Goal: Task Accomplishment & Management: Complete application form

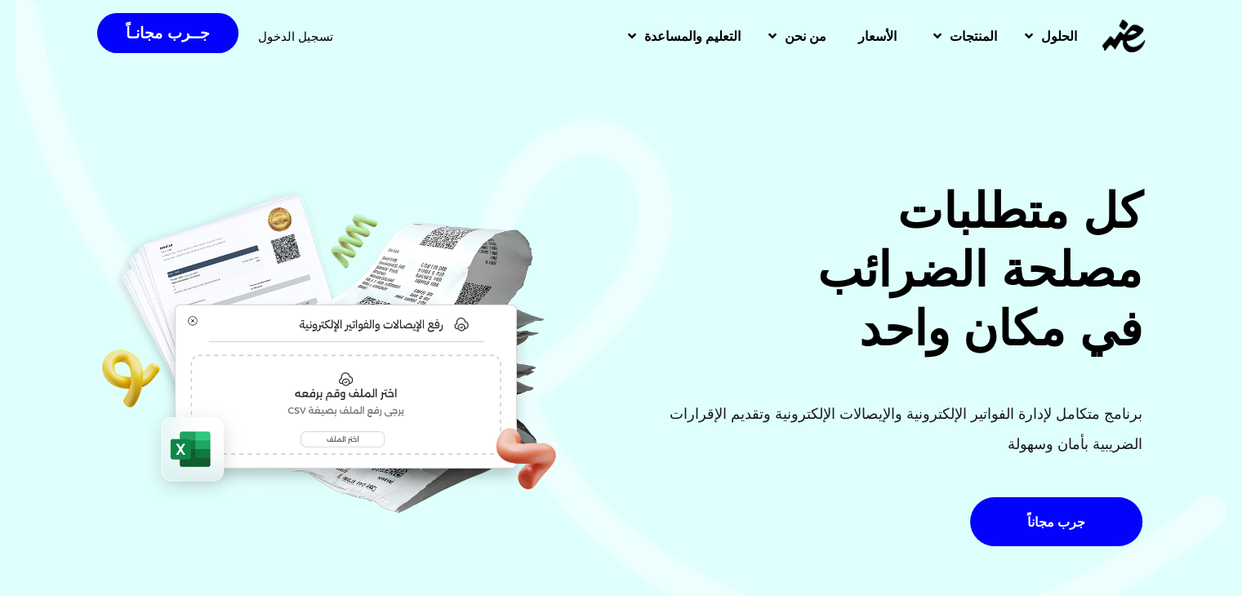
click at [271, 30] on span "تسجيل الدخول" at bounding box center [295, 36] width 75 height 12
click at [287, 35] on span "تسجيل الدخول" at bounding box center [295, 36] width 75 height 12
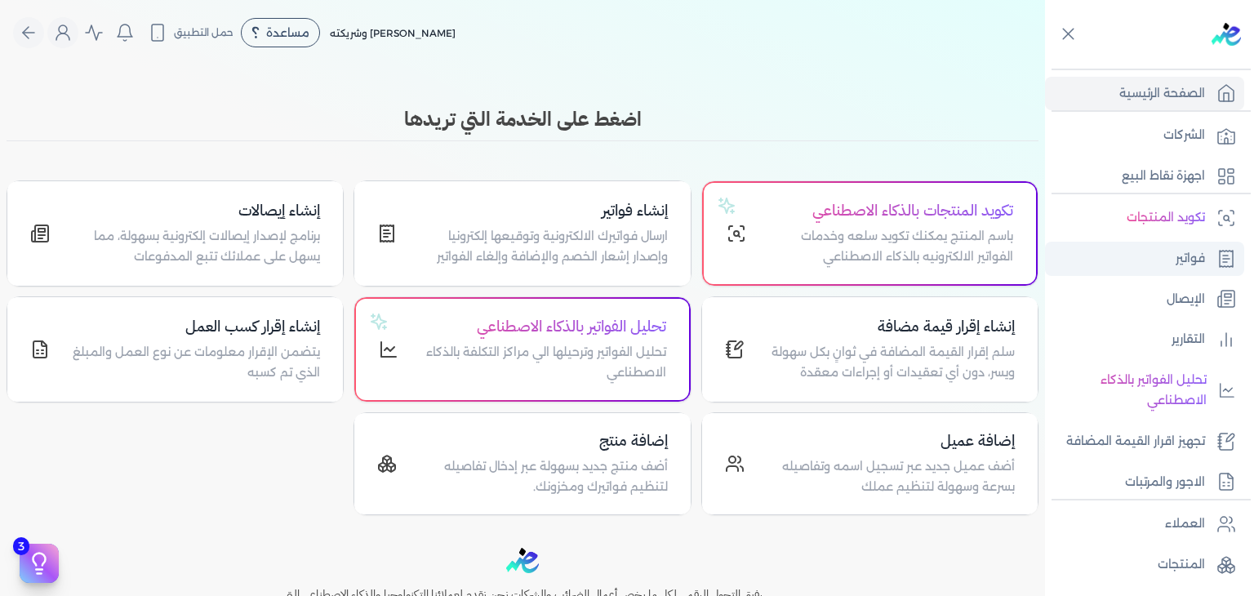
click at [1172, 260] on link "فواتير" at bounding box center [1144, 259] width 199 height 34
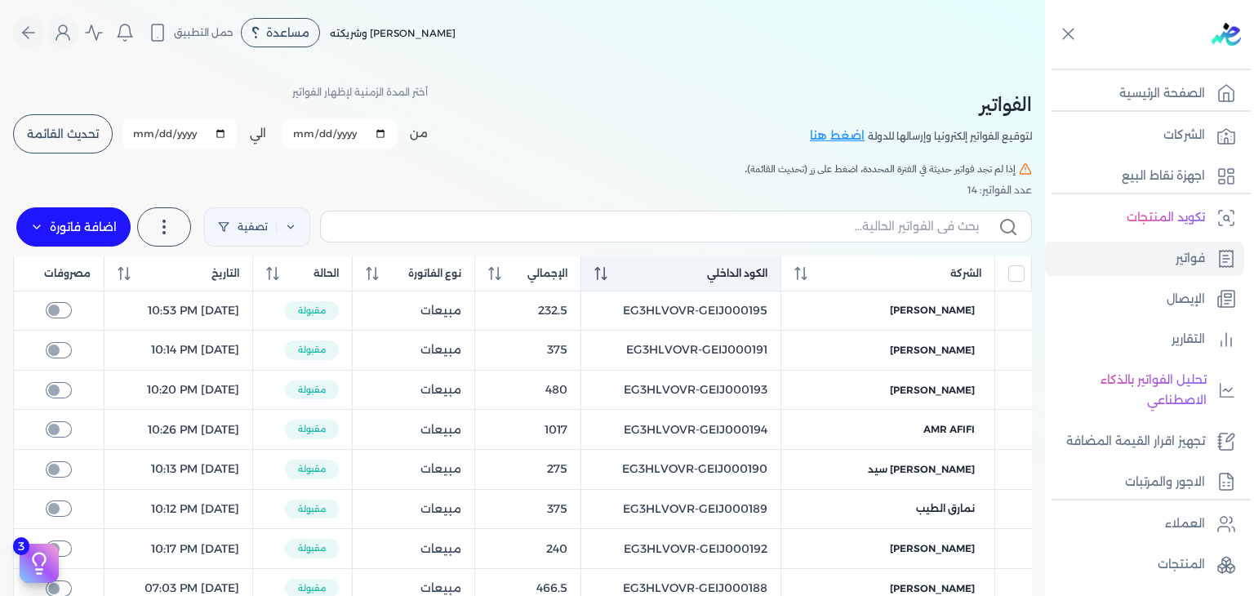
click at [607, 280] on span at bounding box center [600, 273] width 13 height 15
click at [530, 232] on input "text" at bounding box center [656, 226] width 645 height 17
paste input "EG3HLVOVR-GEIJ000196"
type input "EG3HLVOVR-GEIJ000196"
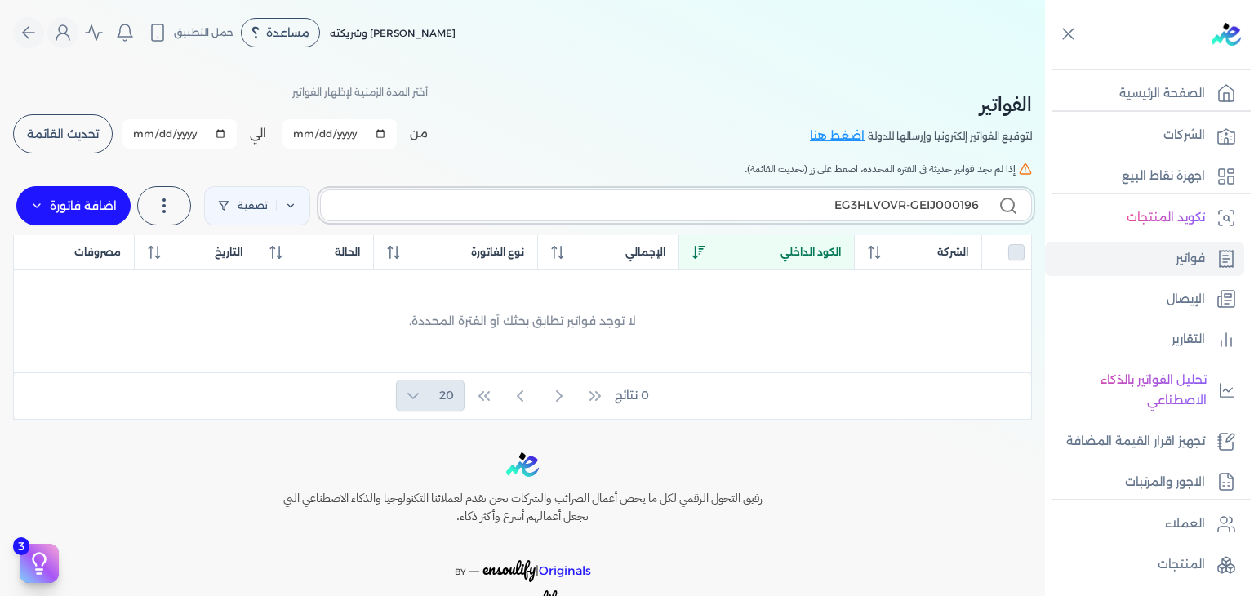
checkbox input "false"
type input "EG3HLVOVR-GEIJ000196"
click at [114, 216] on label "اضافة فاتورة" at bounding box center [73, 205] width 114 height 39
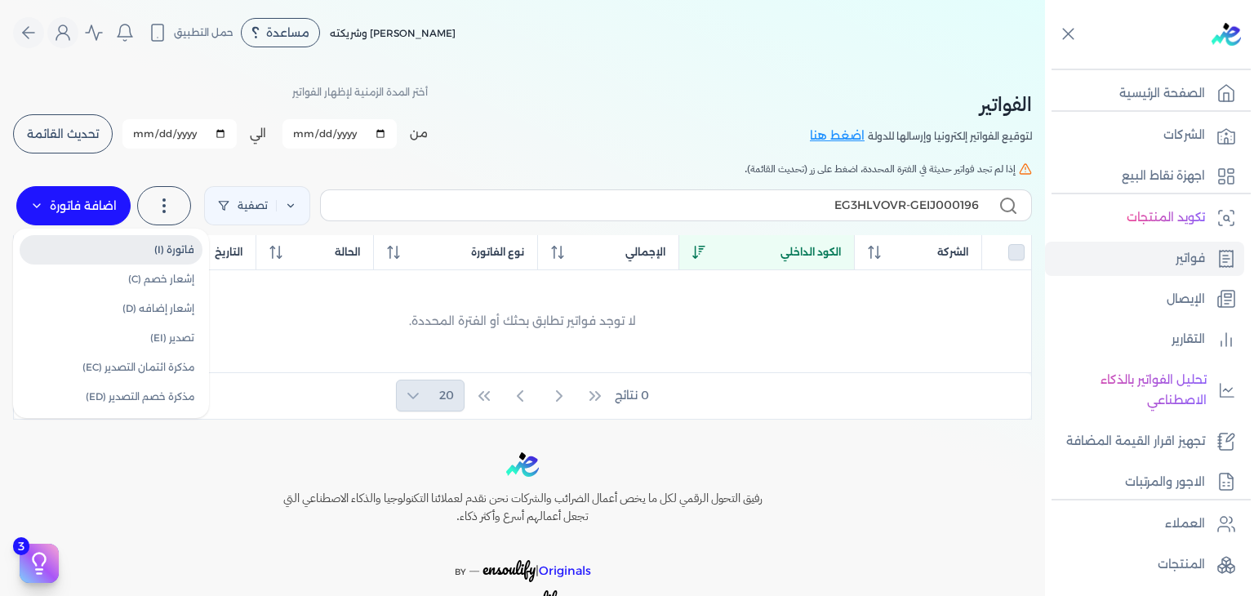
click at [125, 243] on link "فاتورة (I)" at bounding box center [111, 249] width 183 height 29
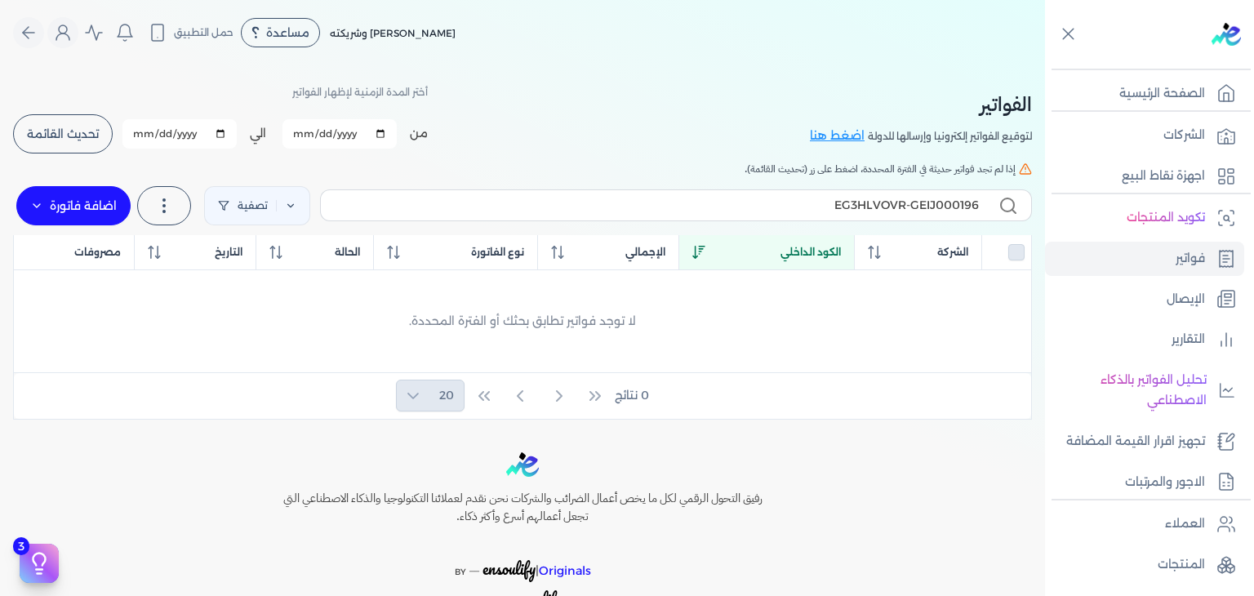
select select "EGP"
select select "B"
select select "EGS"
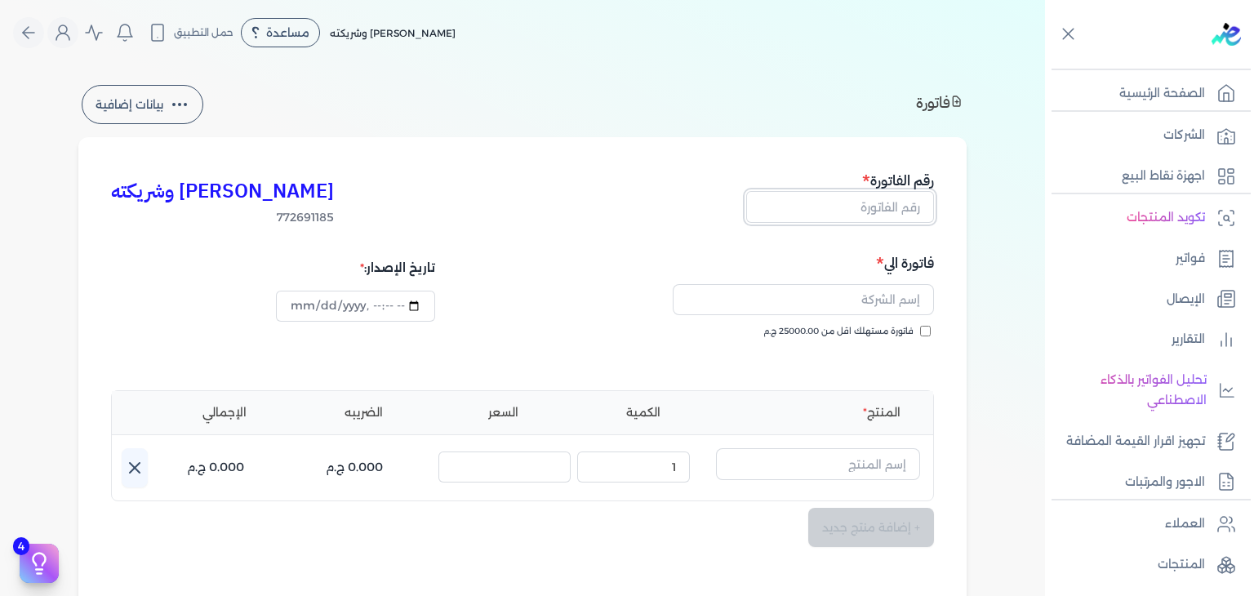
click at [896, 213] on input "text" at bounding box center [840, 206] width 188 height 31
paste input "EG3HLVOVR-GEIJ000196"
type input "EG3HLVOVR-GEIJ000196"
click at [930, 333] on input "فاتورة مستهلك اقل من 25000.00 ج.م" at bounding box center [925, 331] width 11 height 11
checkbox input "true"
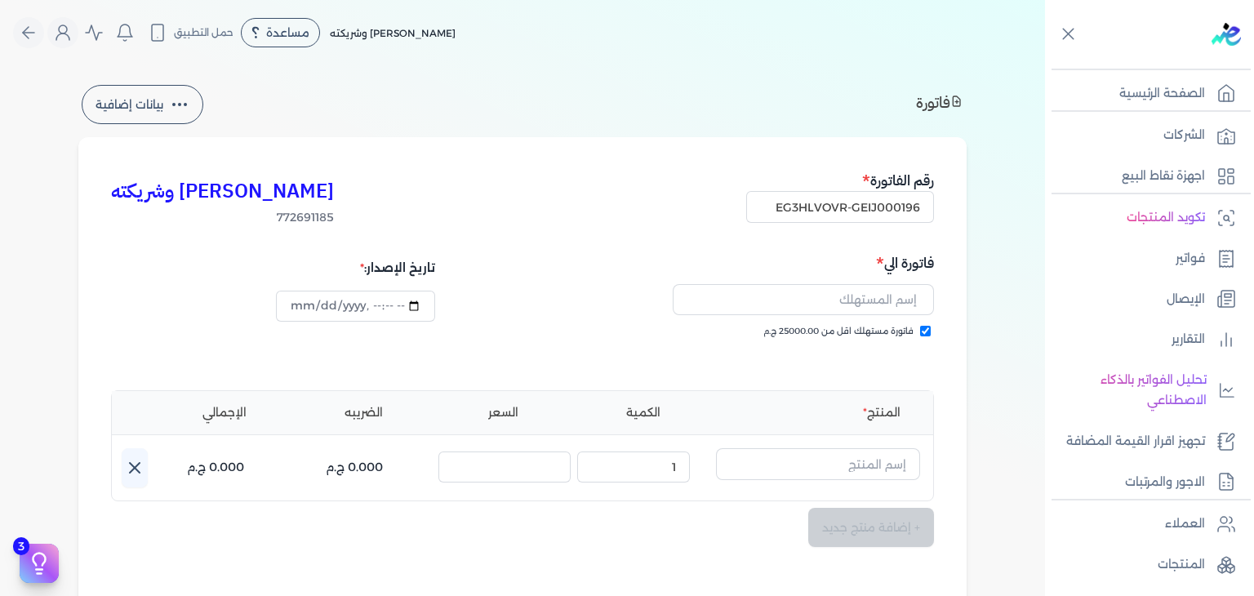
type input "2025-10-11T23:30:25"
click at [829, 305] on input "text" at bounding box center [803, 299] width 261 height 31
paste input "mohamed salah"
type input "mohamed salah"
click at [887, 474] on input "text" at bounding box center [818, 463] width 204 height 31
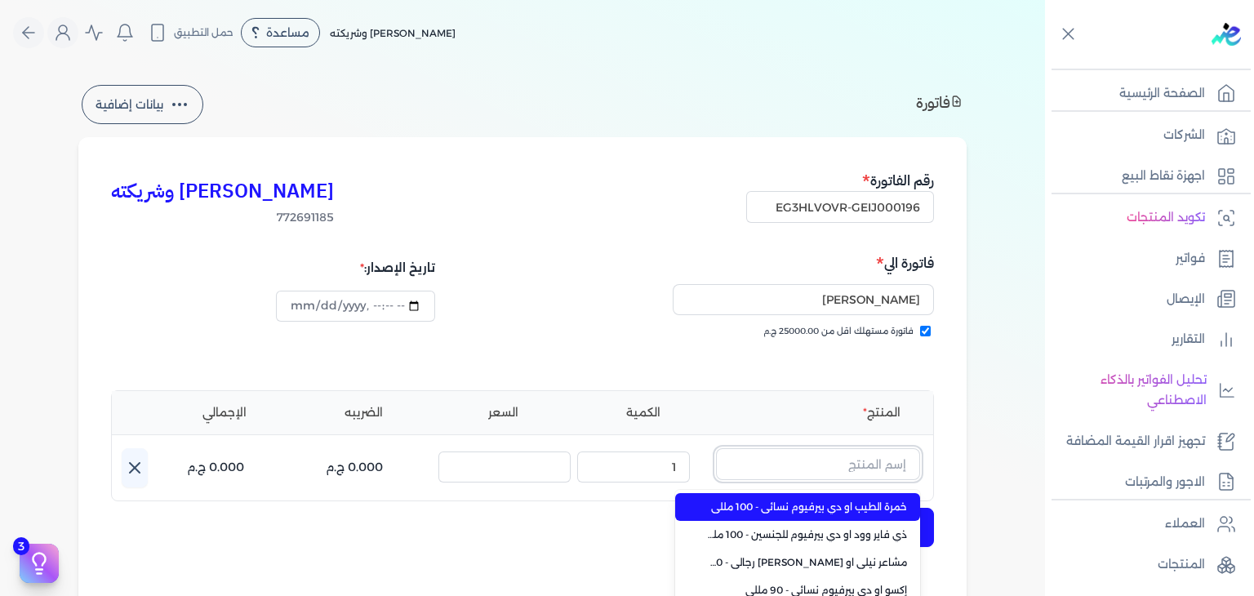
paste input "EG-772691185-EPCF-MP-EDP-M-80-1"
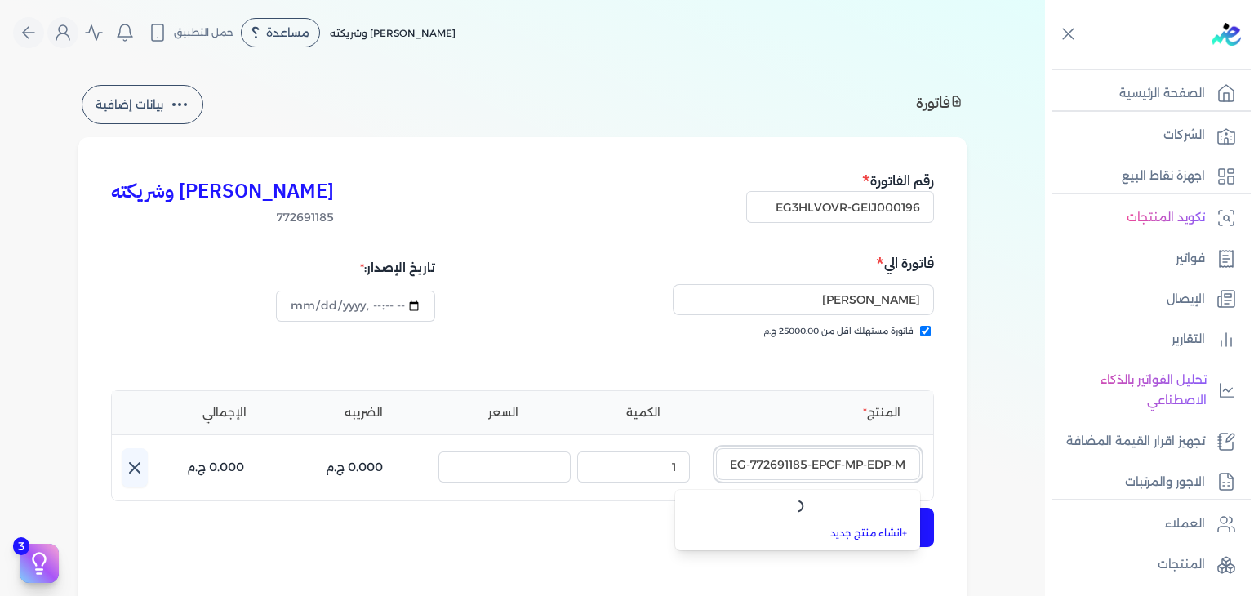
type input "EG-772691185-EPCF-MP-EDP-M-80-1"
click at [883, 531] on link "+ انشاء منتج جديد" at bounding box center [807, 533] width 199 height 15
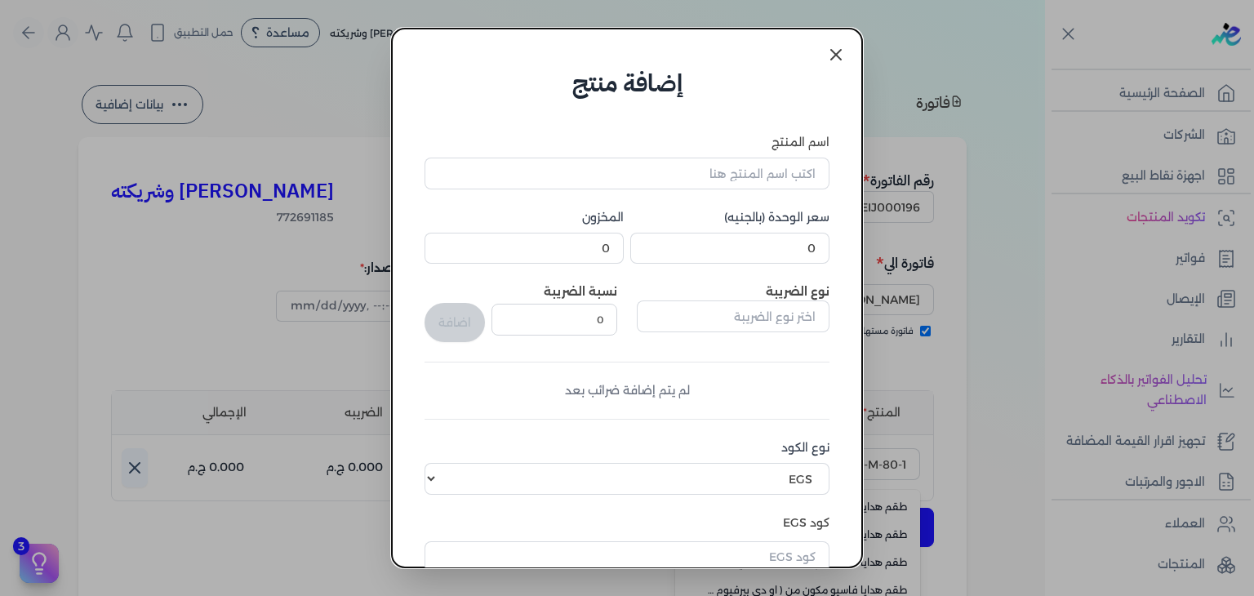
scroll to position [250, 0]
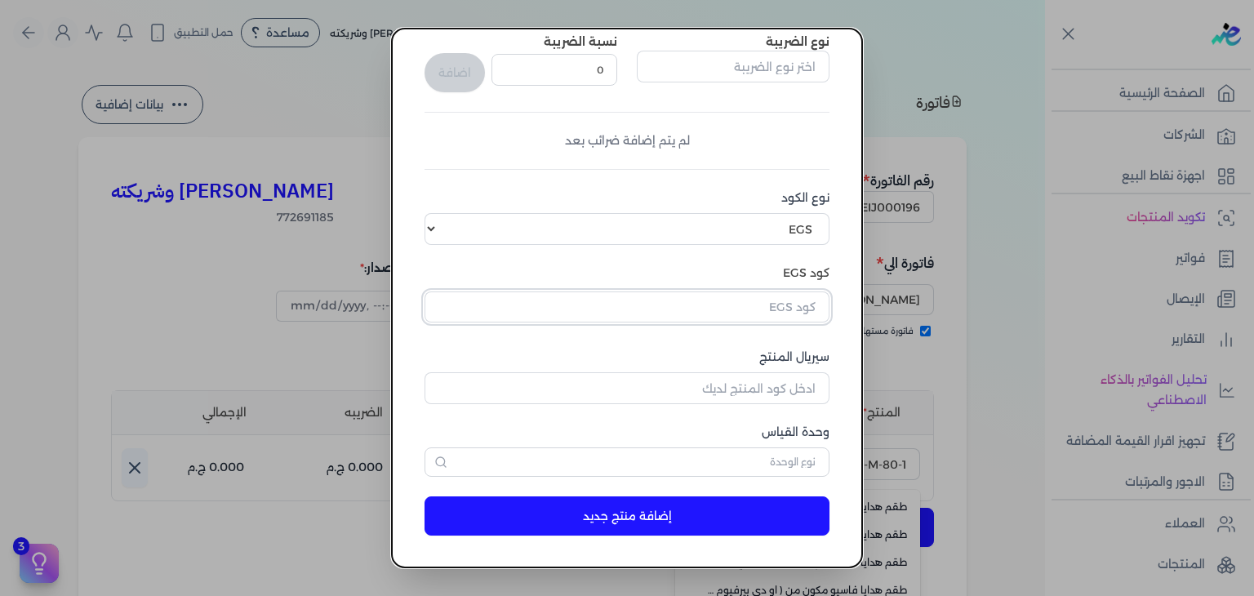
click at [772, 299] on input "text" at bounding box center [627, 306] width 405 height 31
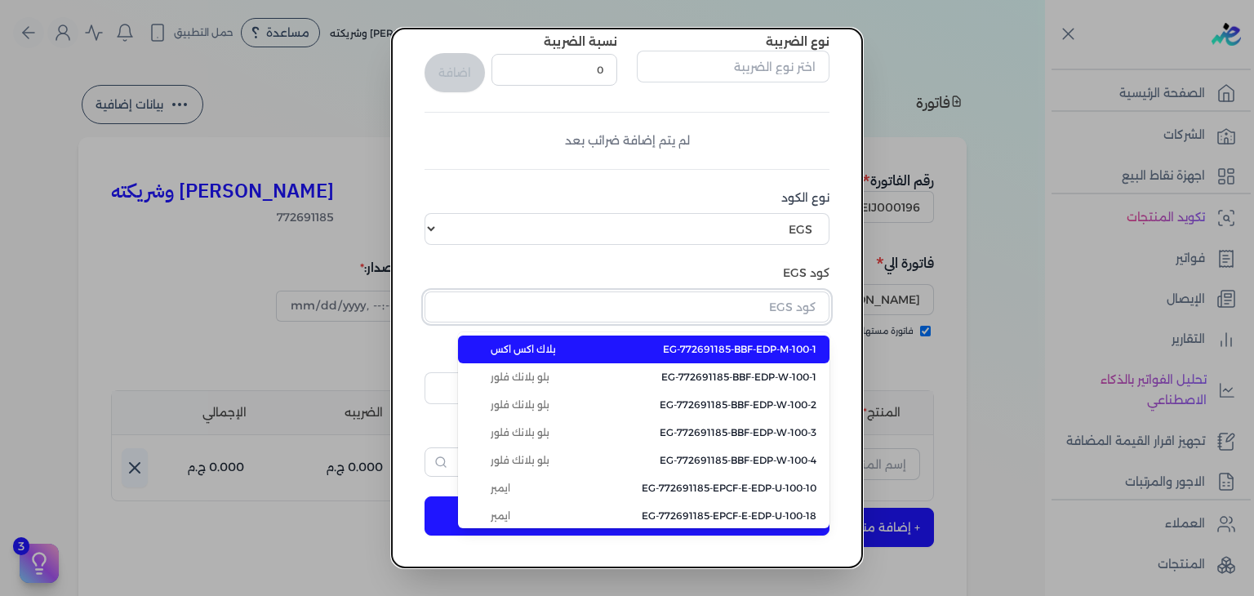
paste input "EG-772691185-EPCF-MP-EDP-M-80-1"
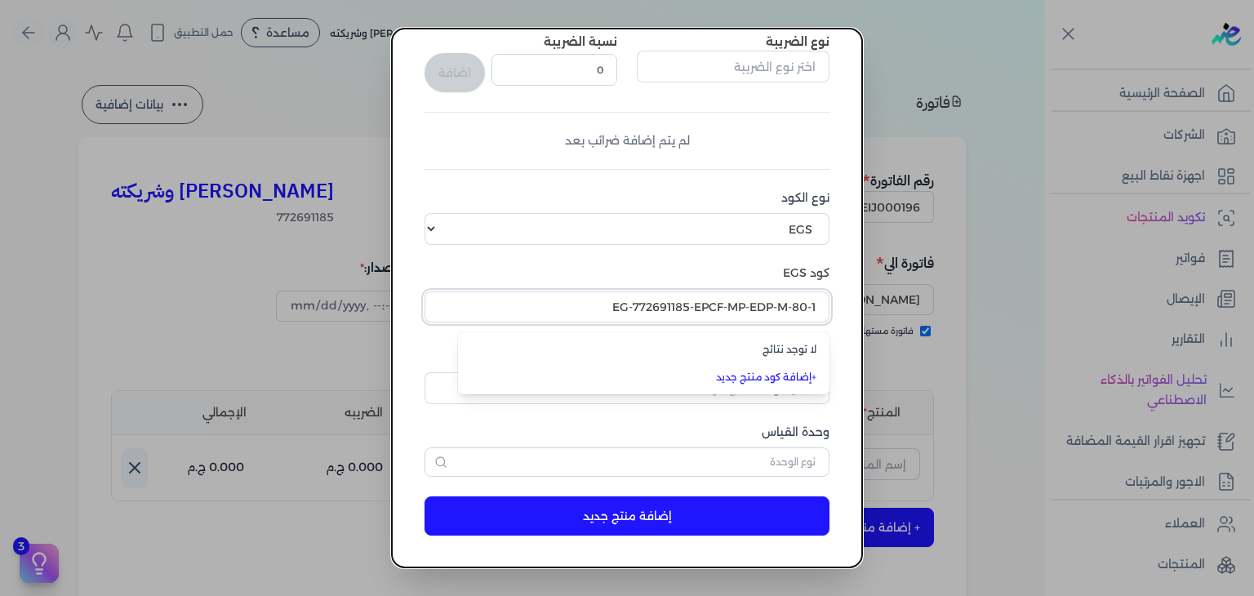
type input "EG-772691185-EPCF-MP-EDP-M-80-1"
click at [785, 273] on label "كود EGS" at bounding box center [627, 273] width 405 height 17
click at [258, 154] on dialog "إضافة منتج اسم المنتج سعر الوحدة (بالجنيه) 0 المخزون 0 نوع الضريبة نسبة الضريبة…" at bounding box center [627, 298] width 1254 height 596
click at [30, 23] on dialog "إضافة منتج اسم المنتج سعر الوحدة (بالجنيه) 0 المخزون 0 نوع الضريبة نسبة الضريبة…" at bounding box center [627, 298] width 1254 height 596
click at [79, 33] on dialog "إضافة منتج اسم المنتج سعر الوحدة (بالجنيه) 0 المخزون 0 نوع الضريبة نسبة الضريبة…" at bounding box center [627, 298] width 1254 height 596
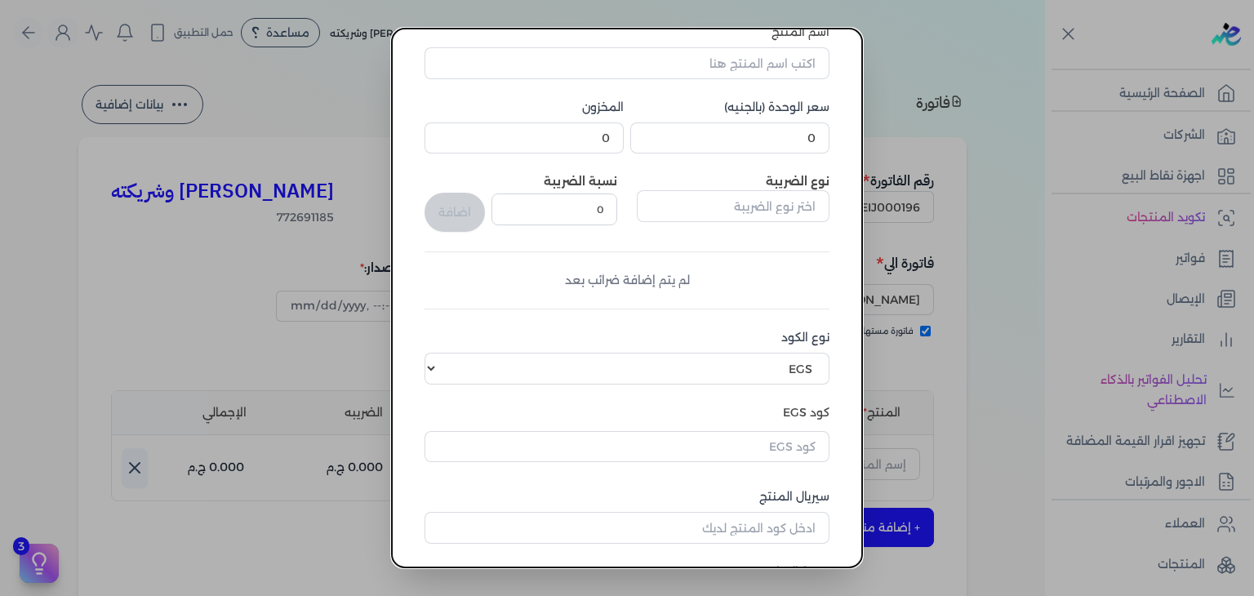
scroll to position [0, 0]
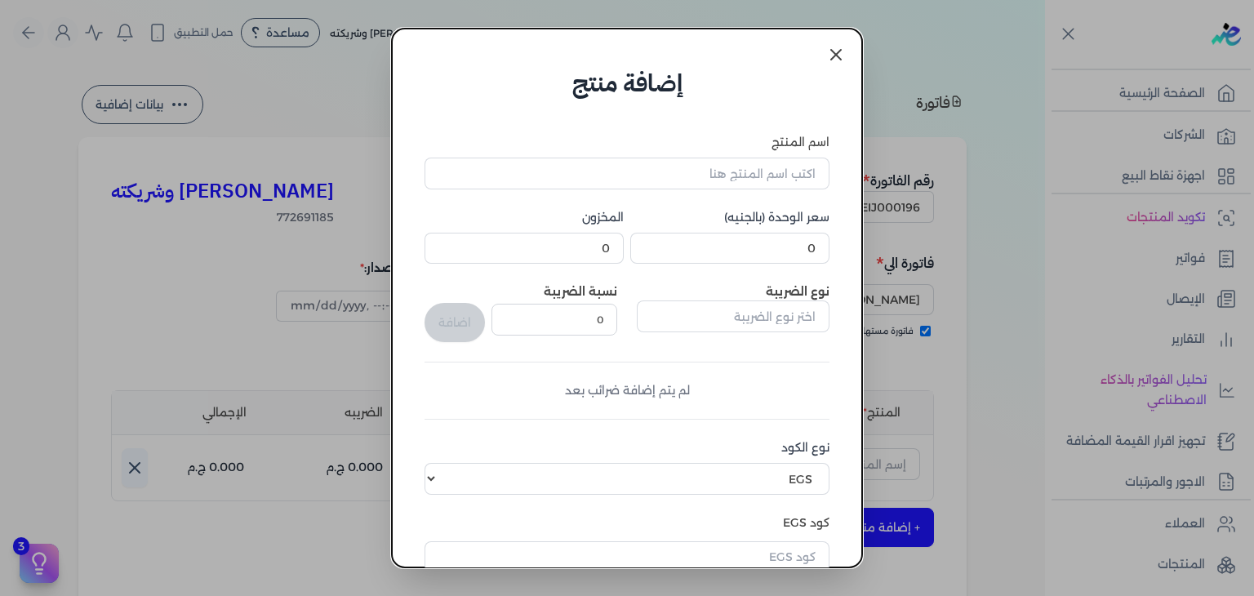
click at [835, 51] on icon at bounding box center [836, 55] width 20 height 20
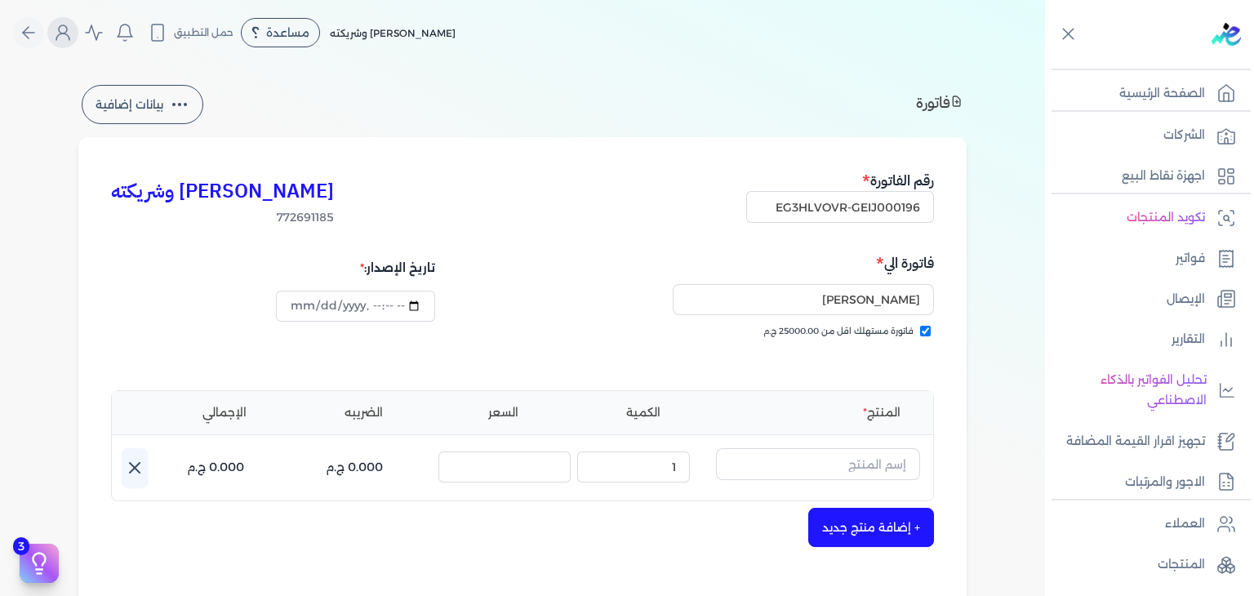
click at [64, 30] on icon "Global" at bounding box center [63, 33] width 20 height 20
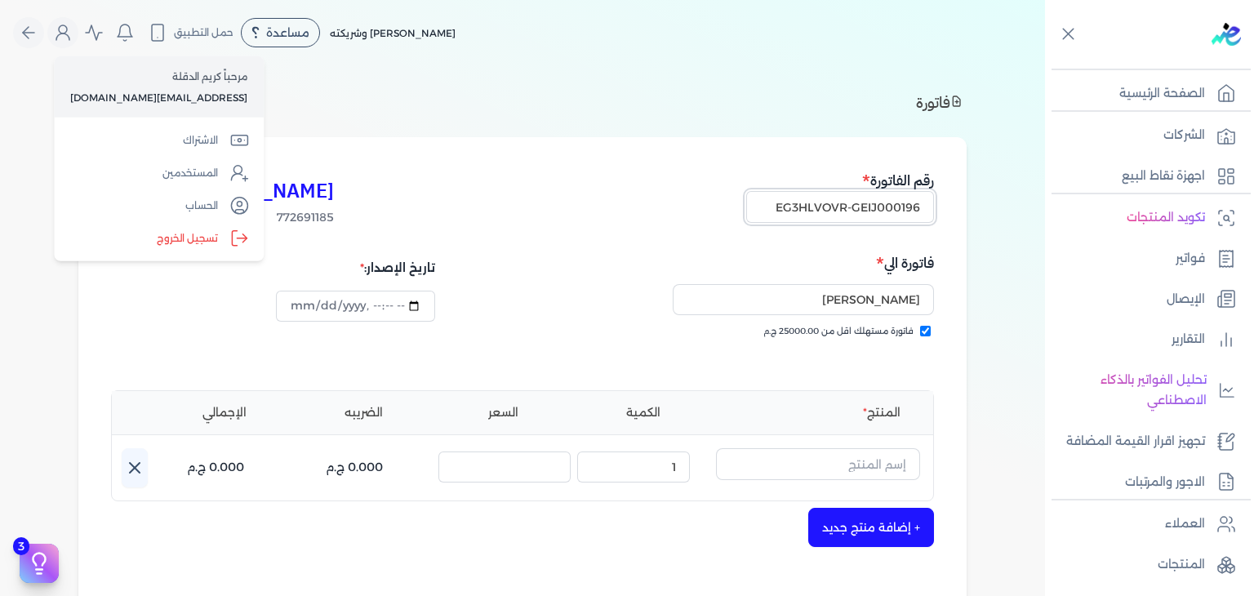
click at [883, 217] on input "EG3HLVOVR-GEIJ000196" at bounding box center [840, 206] width 188 height 31
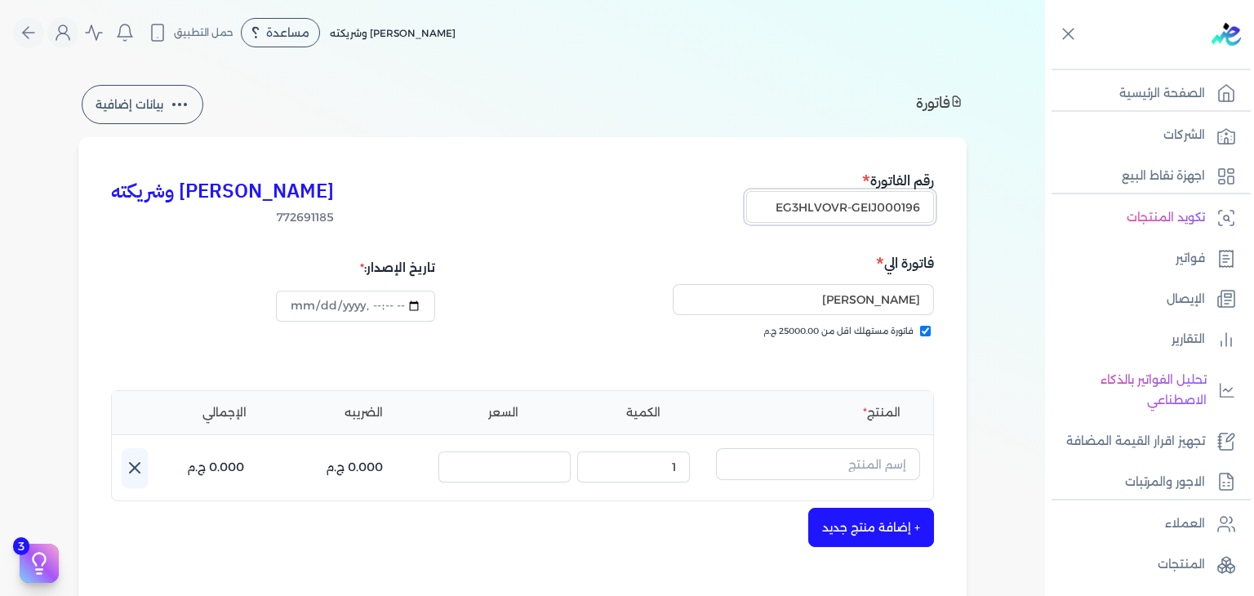
paste input "7"
type input "EG3HLVOVR-GEIJ000197"
click at [867, 299] on input "mohamed salah" at bounding box center [803, 299] width 261 height 31
paste input "احمد محمد"
type input "احمد محمد"
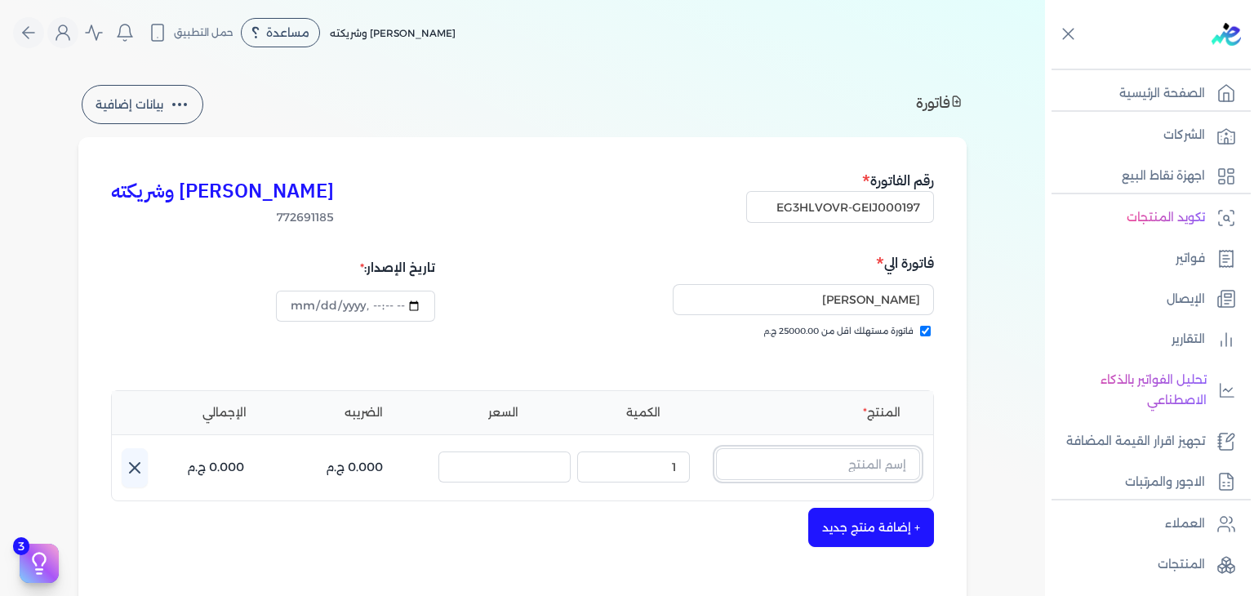
click at [792, 458] on input "text" at bounding box center [818, 463] width 204 height 31
paste input "ي بلاك 92 او دي بيرفيوم للجنسين - 100 مللي"
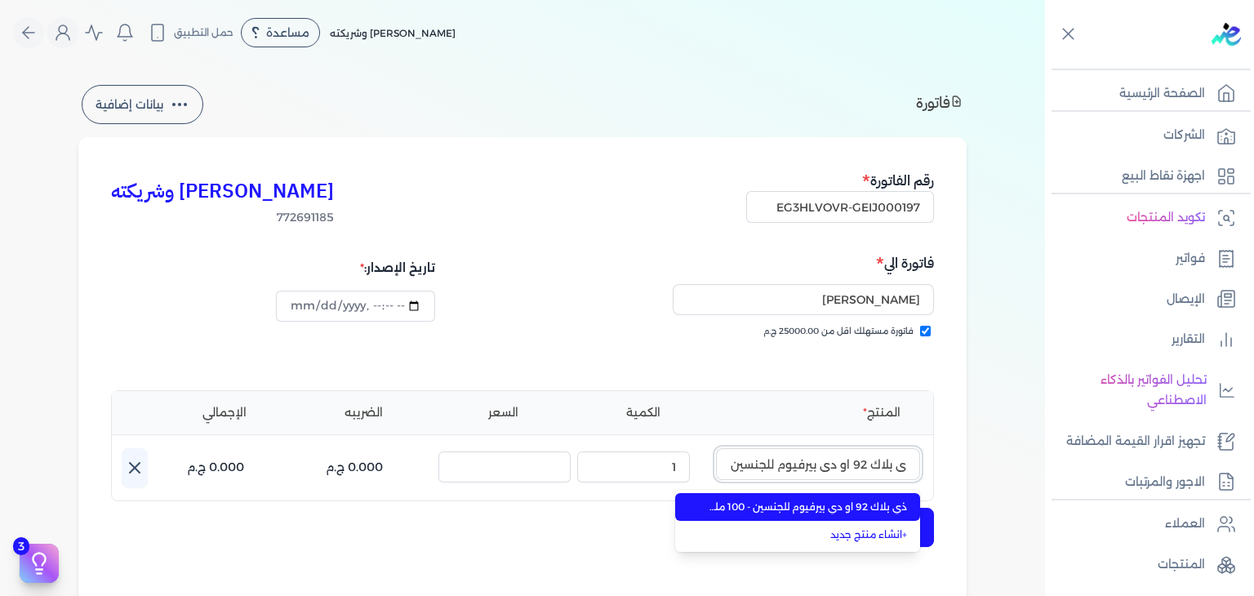
scroll to position [0, -57]
type input "ي بلاك 92 او دي بيرفيوم للجنسين - 100 مللي"
click at [814, 509] on span "ذي بلاك 92 او دي بيرفيوم للجنسين - 100 مللي" at bounding box center [807, 507] width 199 height 15
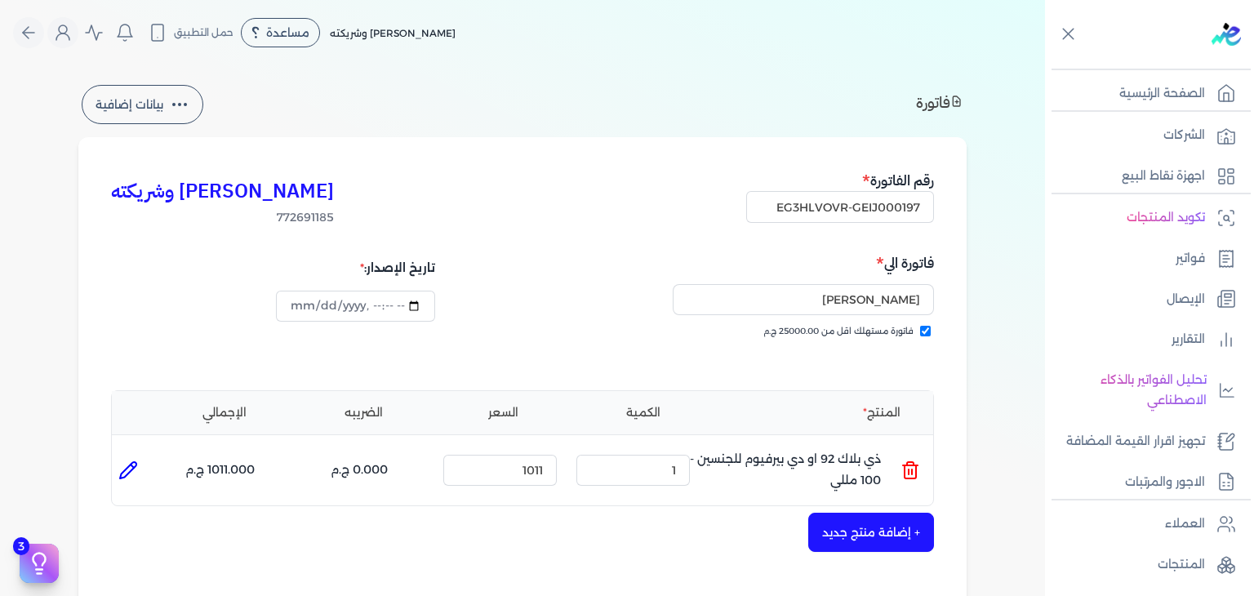
scroll to position [245, 0]
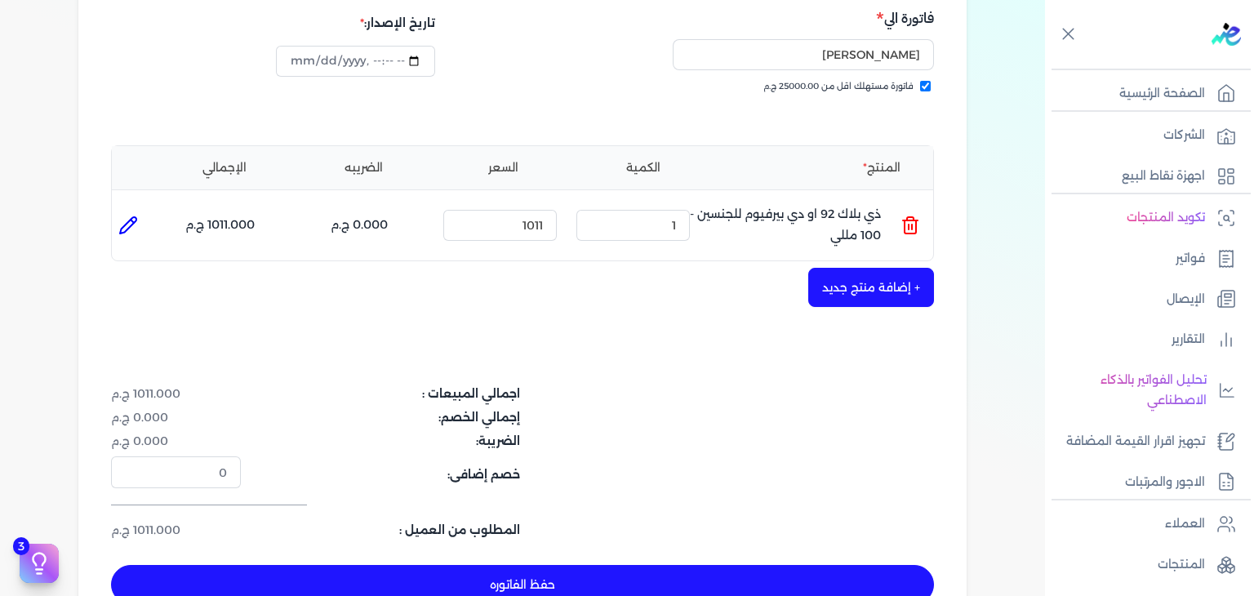
click at [705, 576] on button "حفظ الفاتوره" at bounding box center [522, 584] width 823 height 39
type input "2025-10-11"
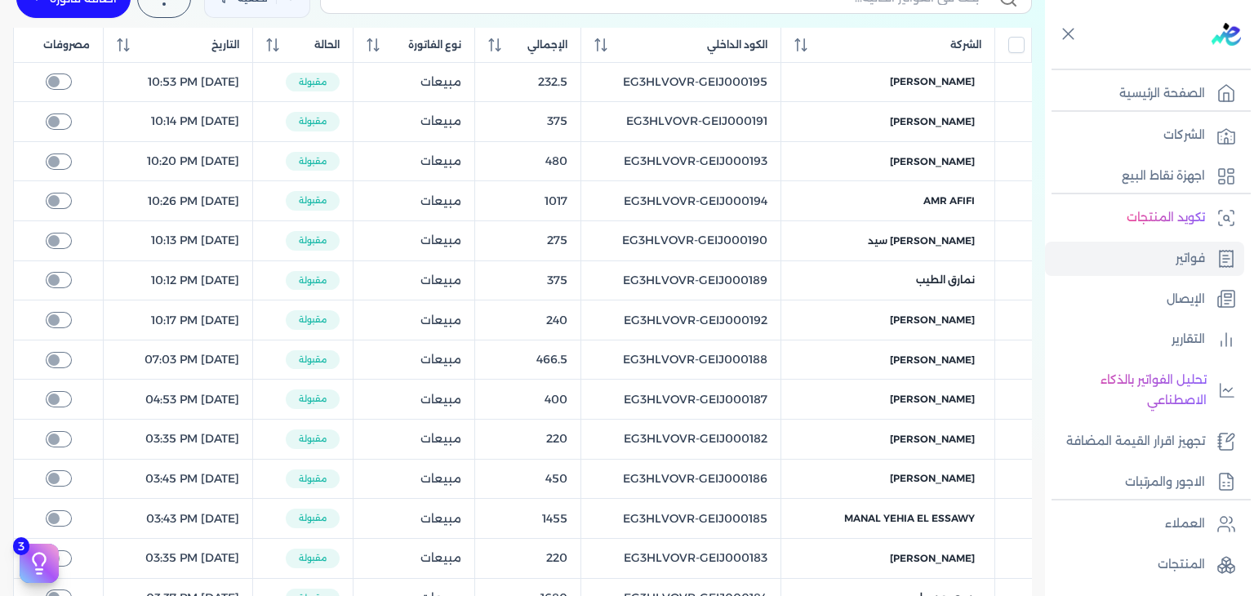
scroll to position [65, 0]
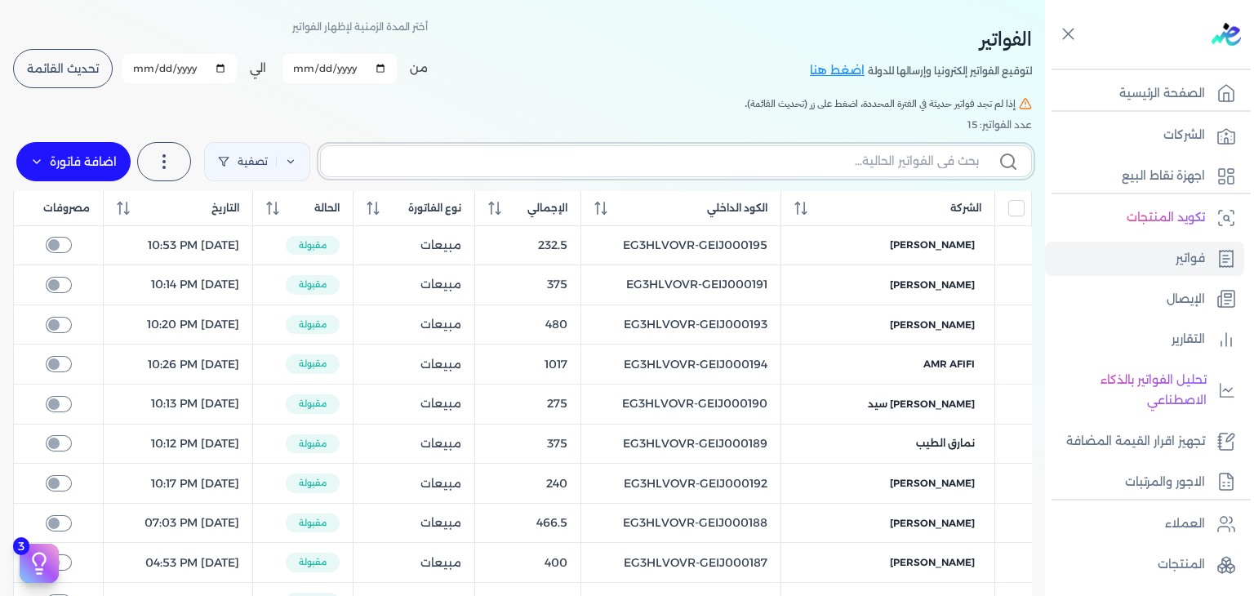
click at [800, 165] on input "text" at bounding box center [656, 161] width 645 height 17
paste input "EG3HLVOVR-GEIJ000197"
type input "EG3HLVOVR-GEIJ000197"
checkbox input "false"
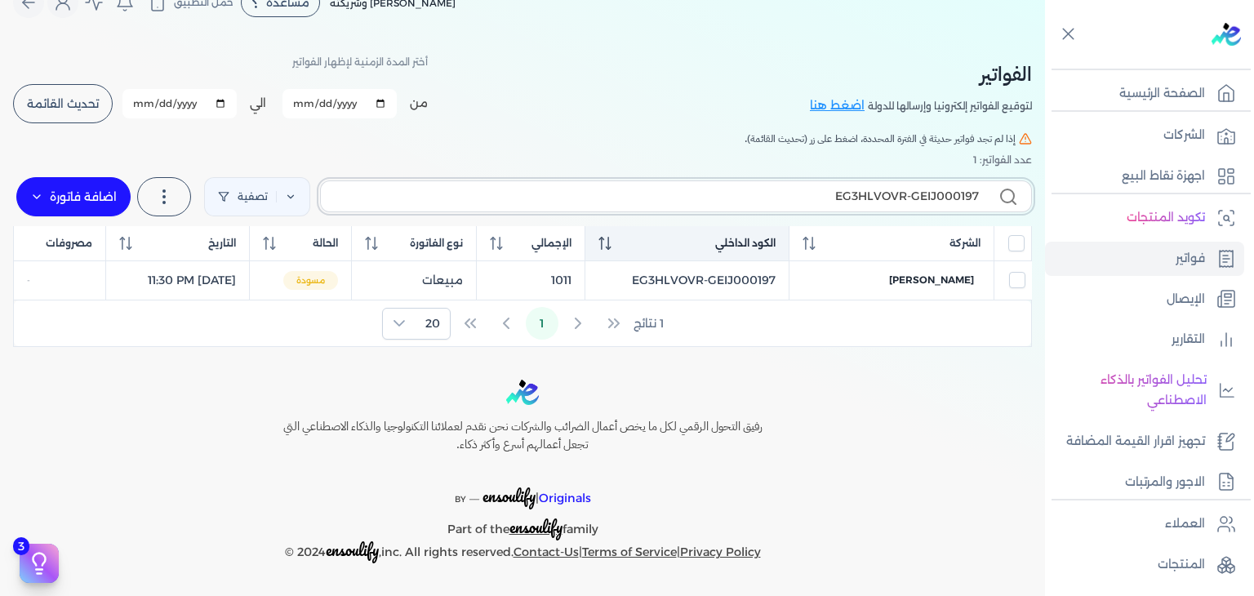
scroll to position [28, 0]
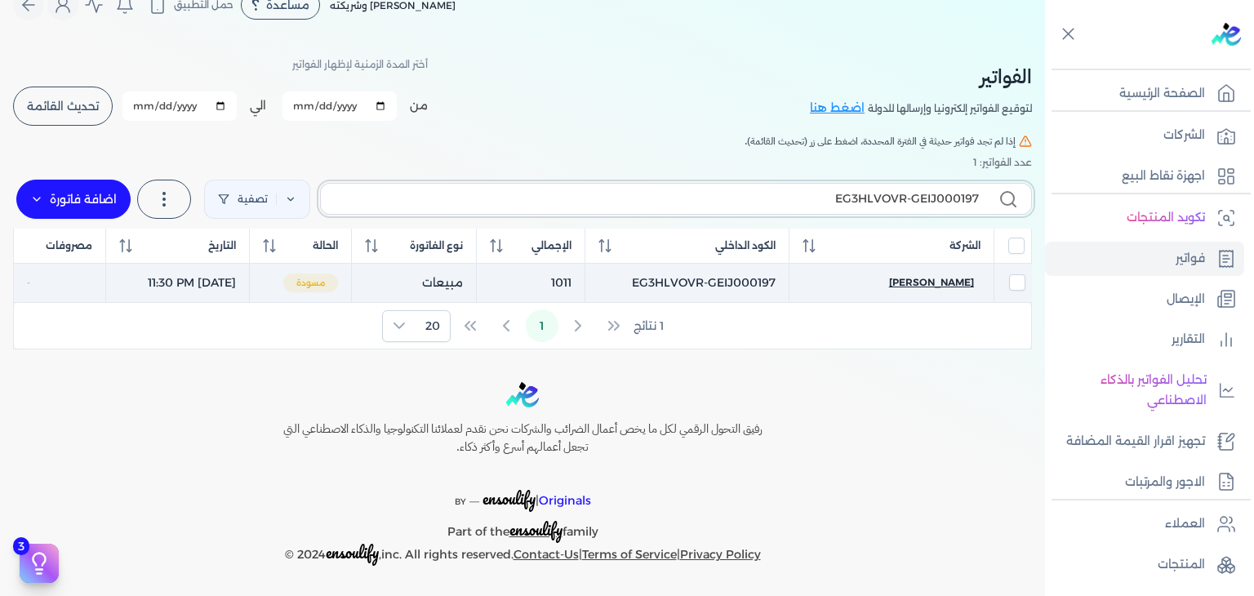
type input "EG3HLVOVR-GEIJ000197"
click at [936, 278] on span "احمد محمد" at bounding box center [931, 282] width 85 height 15
select select "EGP"
select select "B"
select select "EGS"
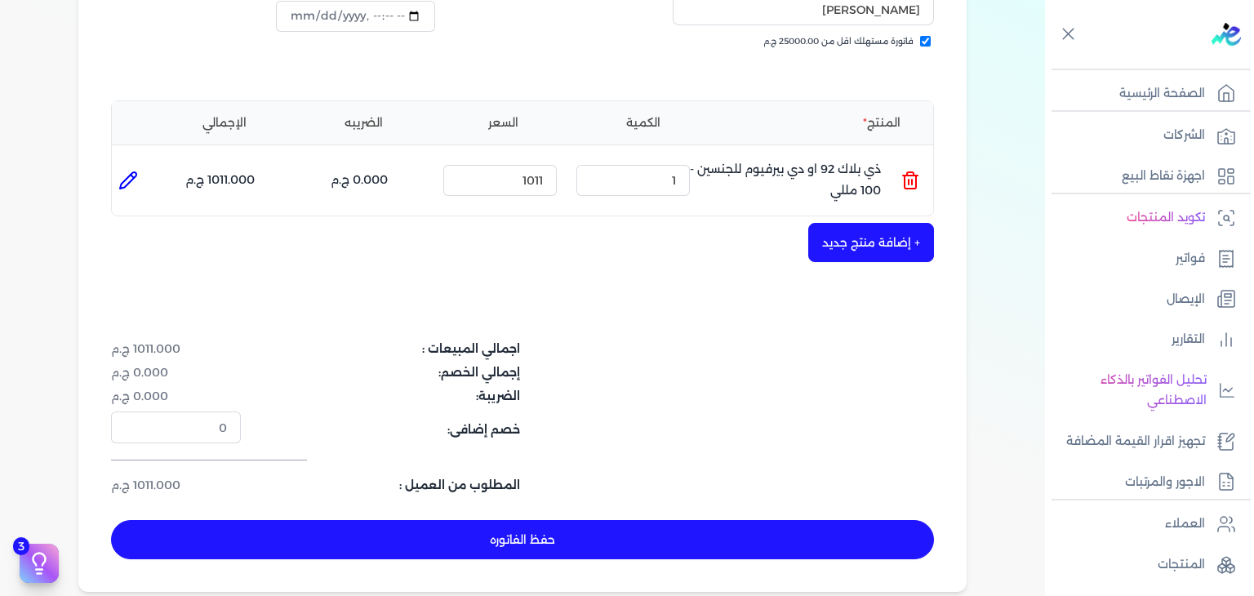
scroll to position [518, 0]
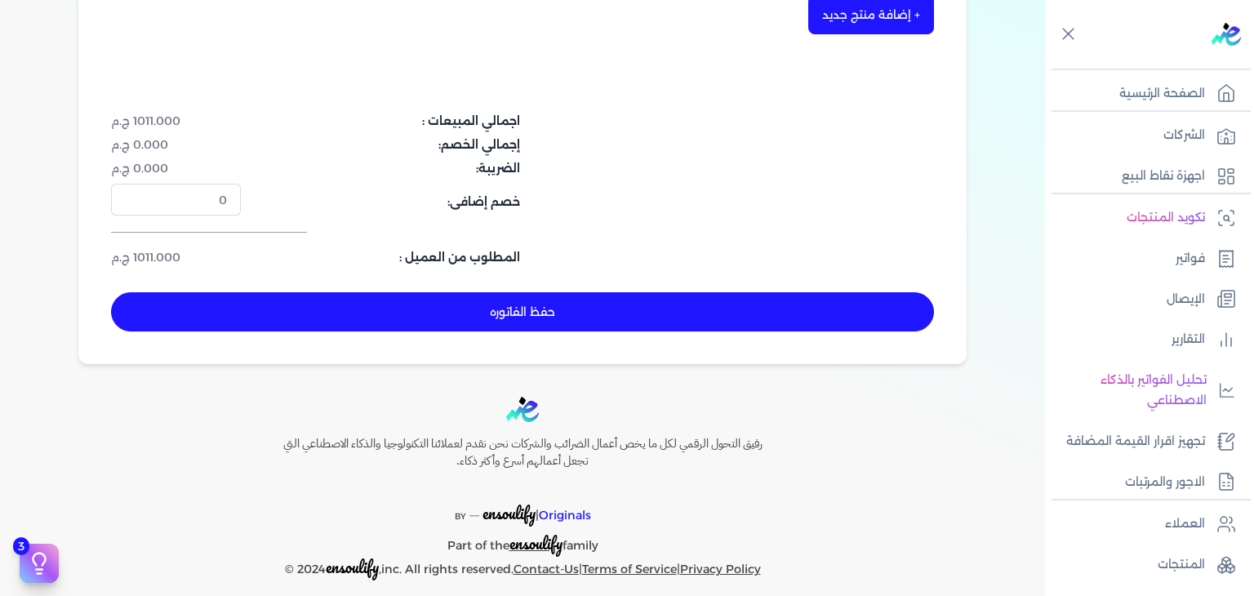
click at [660, 326] on button "حفظ الفاتوره" at bounding box center [522, 311] width 823 height 39
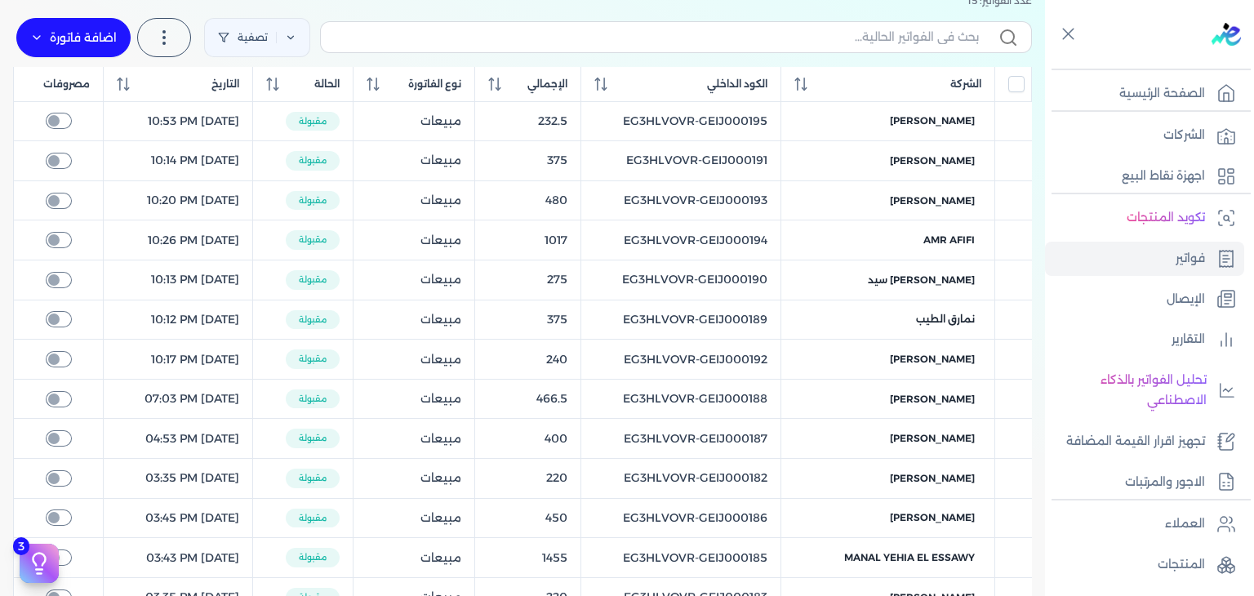
scroll to position [11, 0]
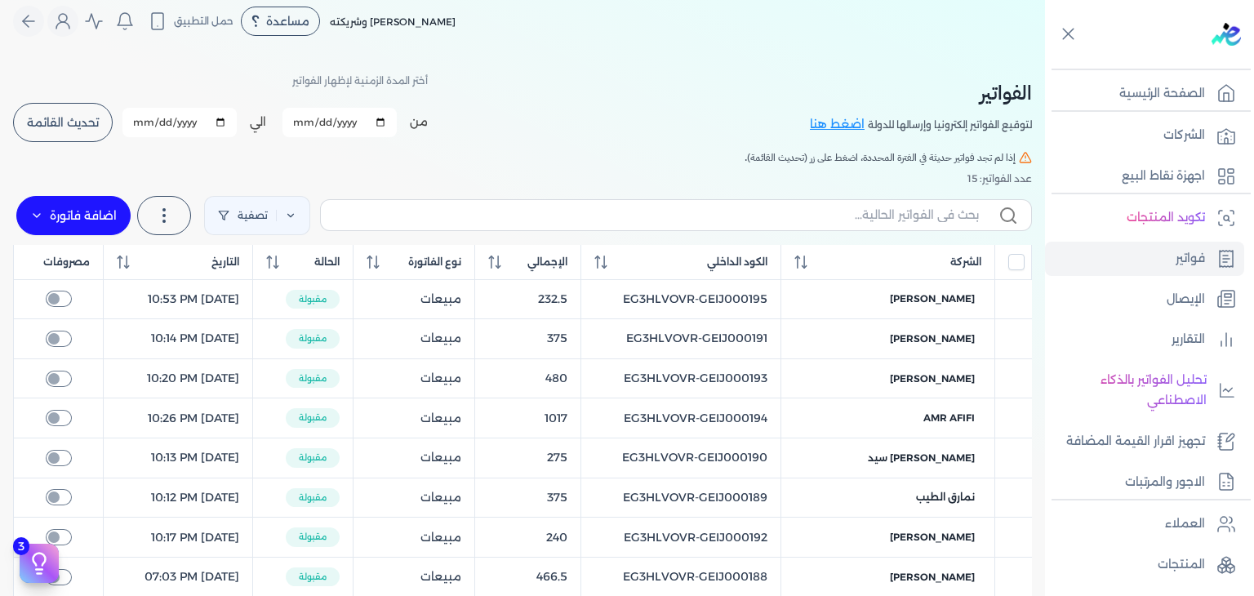
click at [86, 135] on button "تحديث القائمة" at bounding box center [63, 122] width 100 height 39
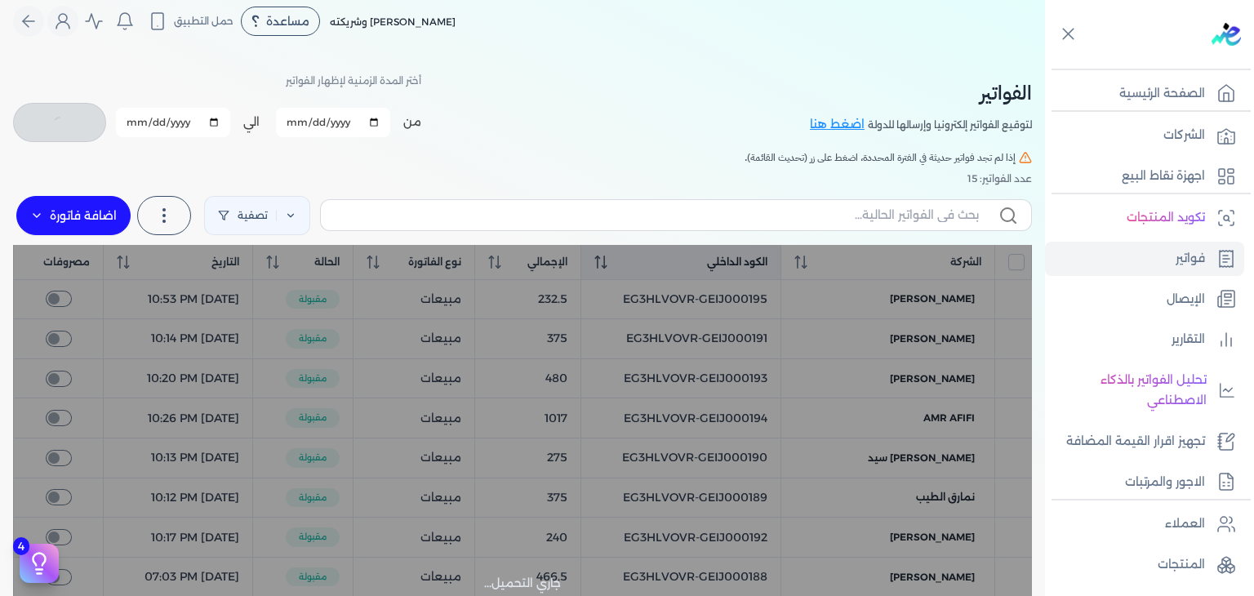
checkbox input "false"
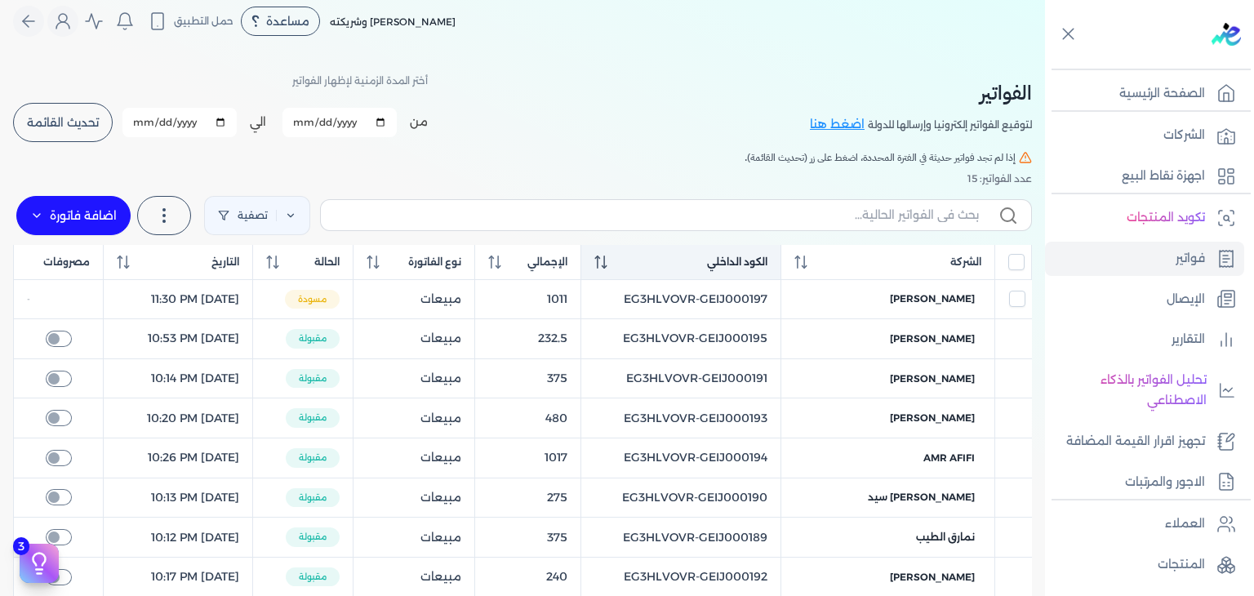
click at [607, 265] on icon at bounding box center [600, 262] width 13 height 13
click at [623, 266] on th "الكود الداخلي" at bounding box center [681, 262] width 200 height 35
click at [44, 24] on button "Global" at bounding box center [28, 21] width 31 height 31
select select "EGP"
select select "B"
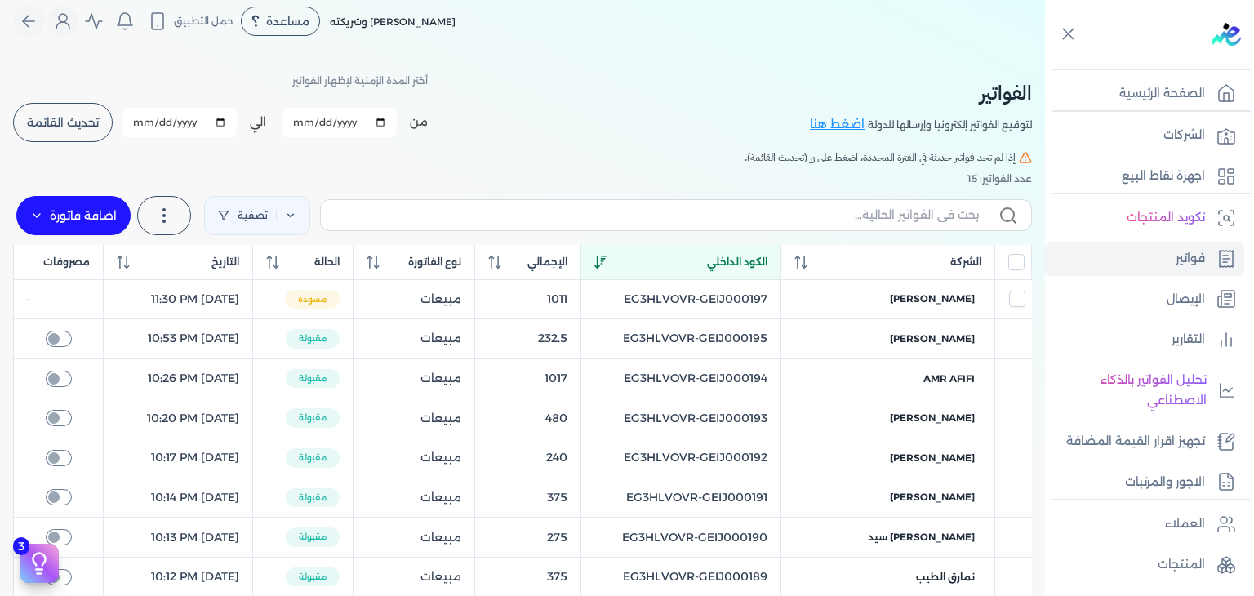
select select "EGS"
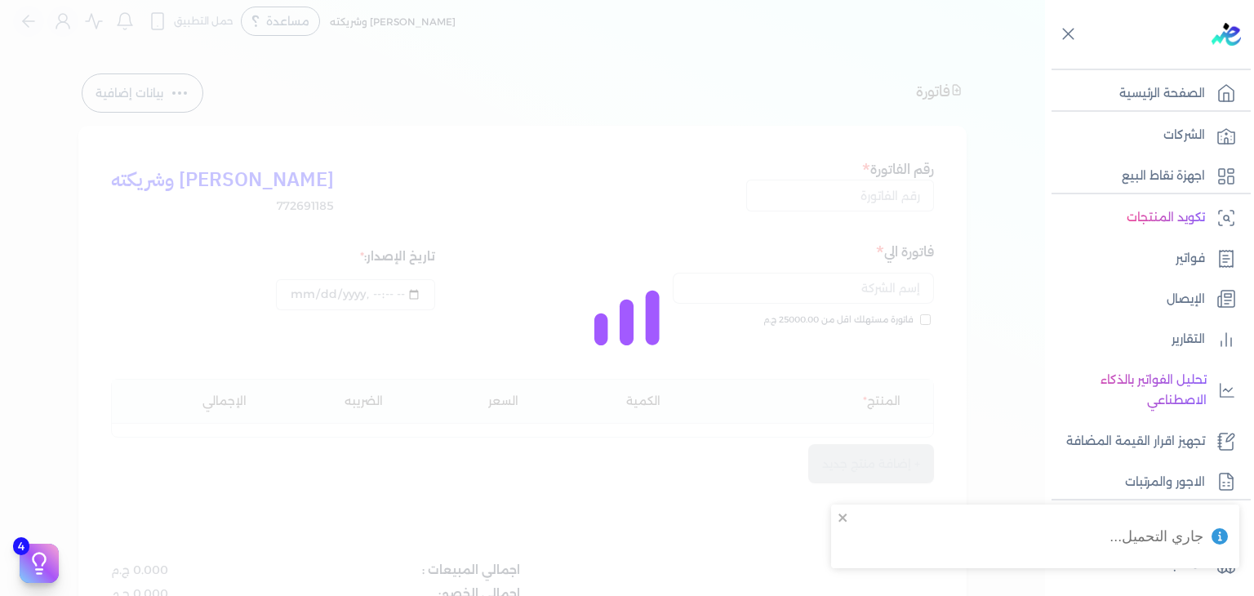
click at [82, 21] on div at bounding box center [627, 298] width 1254 height 596
type input "EG3HLVOVR-GEIJ000197"
checkbox input "true"
type input "2025-10-11T23:30:25"
type input "2025-10-11"
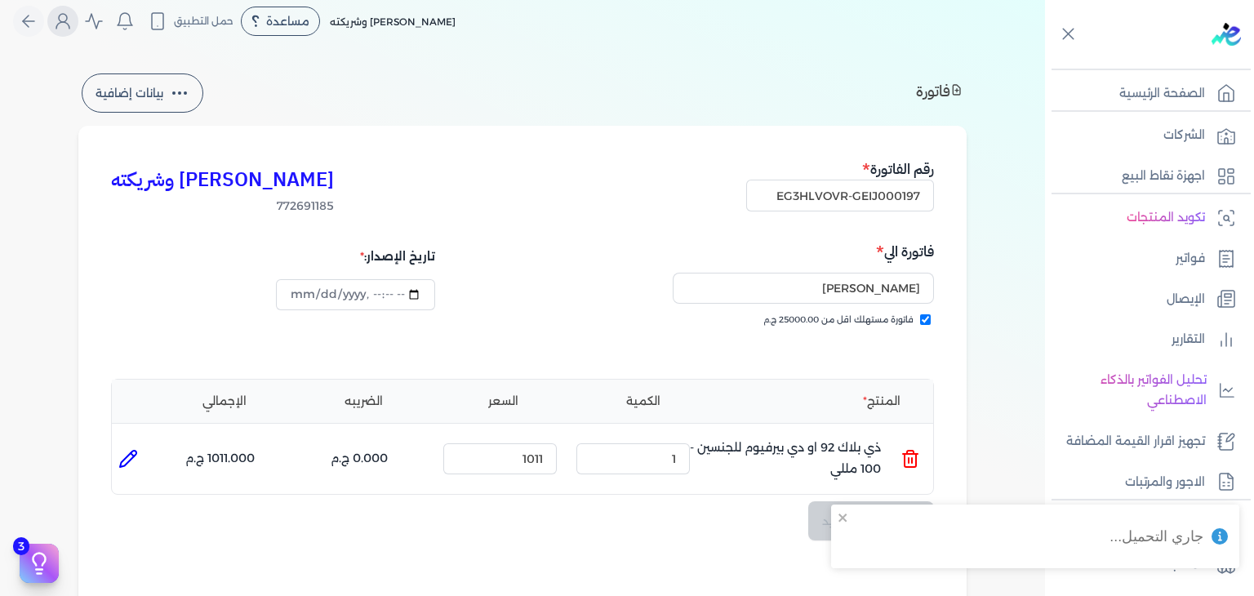
click at [69, 24] on icon "Global" at bounding box center [62, 25] width 13 height 7
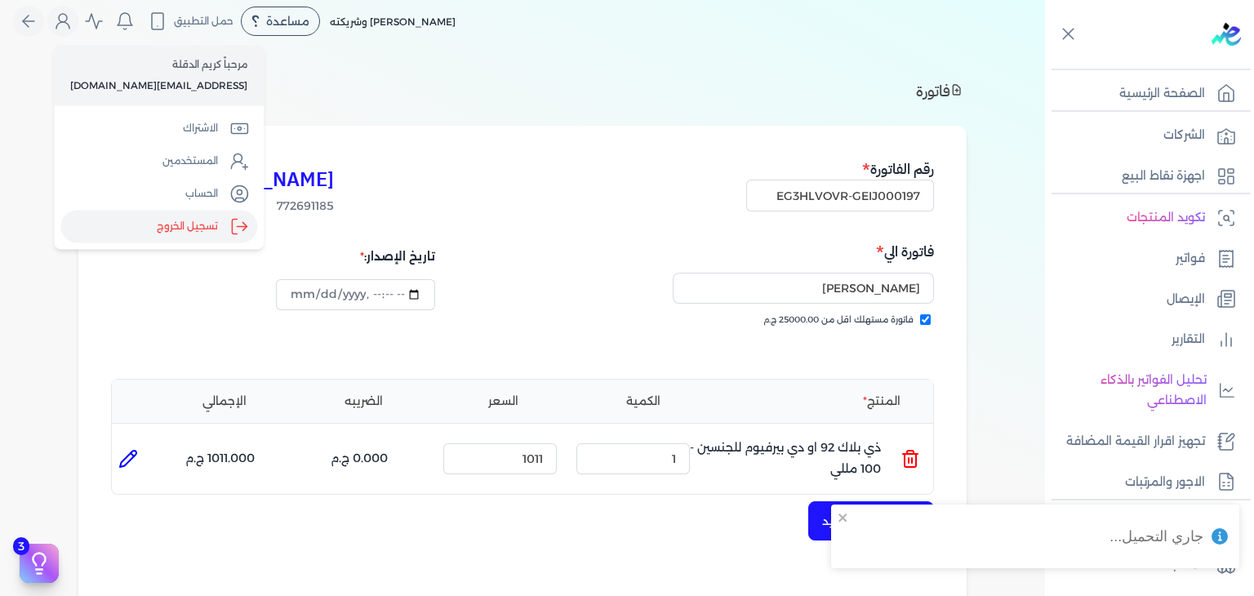
click at [217, 222] on label "تسجيل الخروج" at bounding box center [158, 227] width 197 height 33
click at [1045, 65] on input "Close" at bounding box center [1045, 65] width 0 height 0
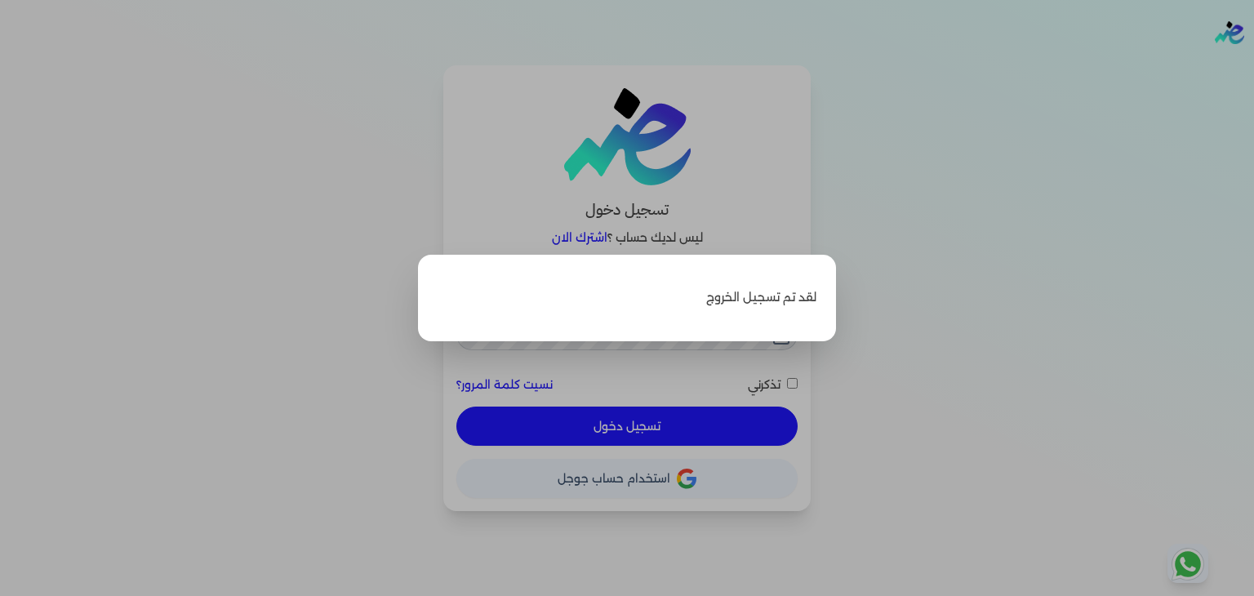
type input "pansseeforcosmetics2022@gmail.com"
click at [922, 203] on label "Close" at bounding box center [627, 298] width 1254 height 596
click at [1253, 65] on input "Close" at bounding box center [1254, 65] width 0 height 0
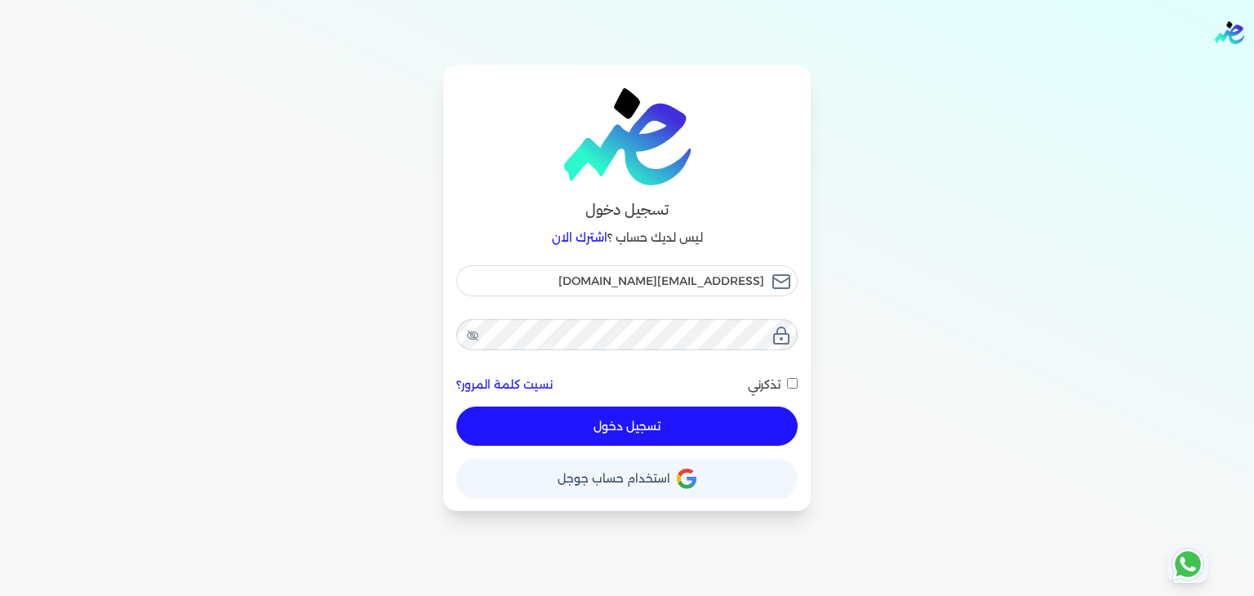
click at [800, 387] on div "تسجيل دخول ليس لديك حساب ؟ اشترك الان pansseeforcosmetics2022@gmail.com نسيت كل…" at bounding box center [626, 288] width 367 height 446
click at [794, 386] on input "تذكرني" at bounding box center [792, 383] width 11 height 11
checkbox input "true"
click at [765, 420] on button "تسجيل دخول" at bounding box center [626, 426] width 341 height 39
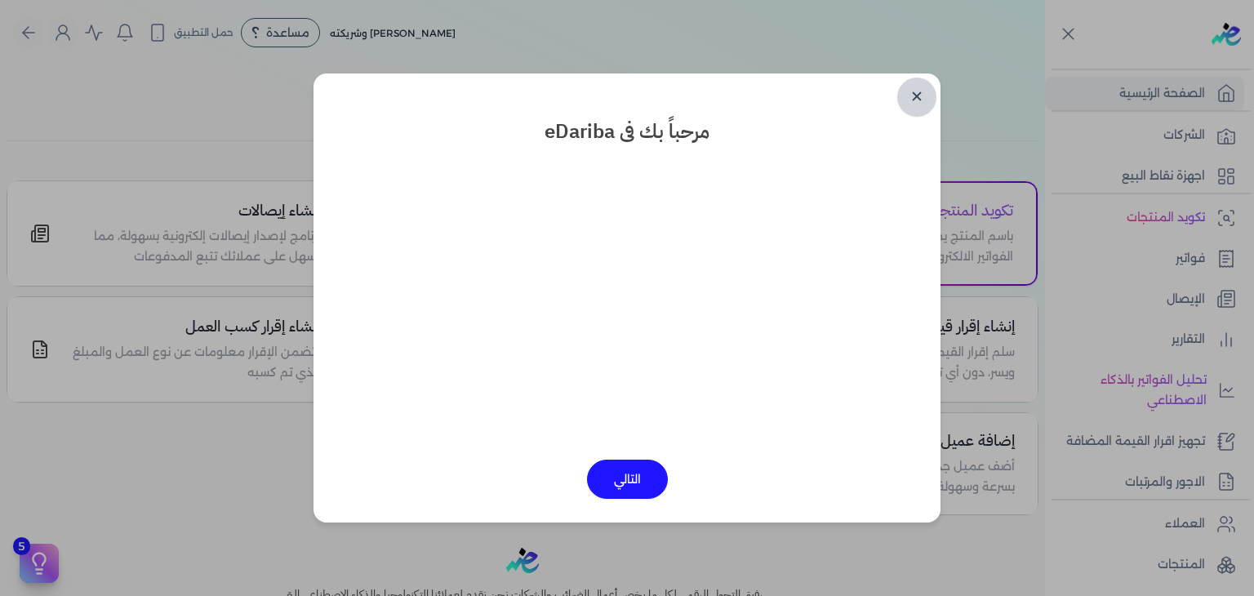
click at [905, 97] on link "✕" at bounding box center [916, 97] width 39 height 39
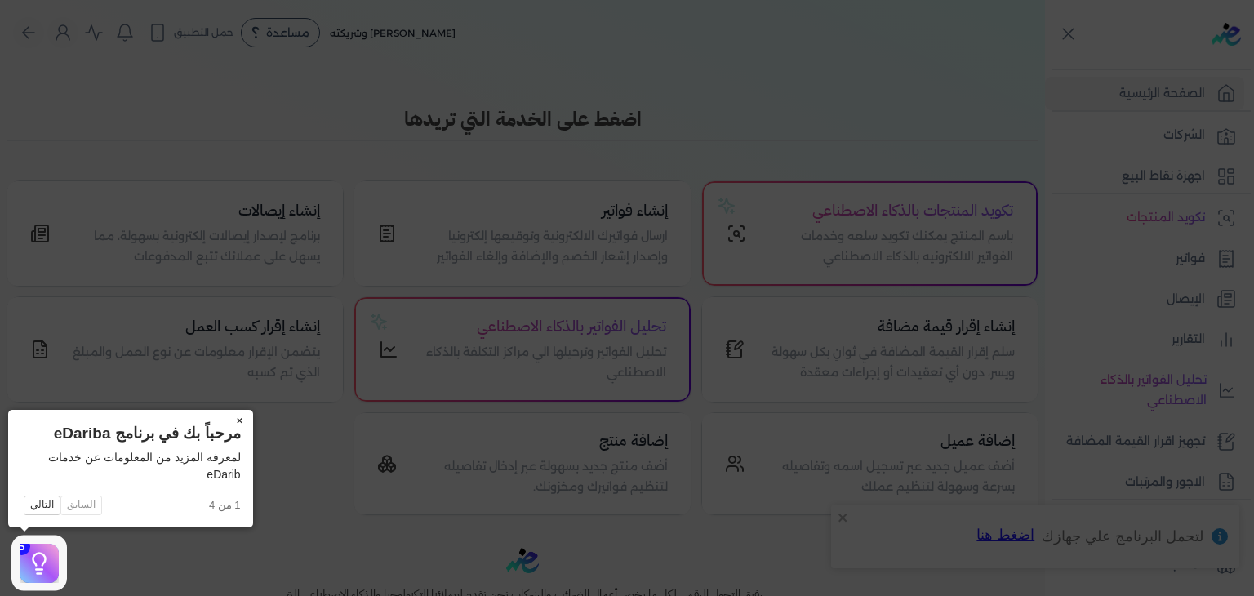
click at [1172, 257] on icon at bounding box center [627, 298] width 1254 height 596
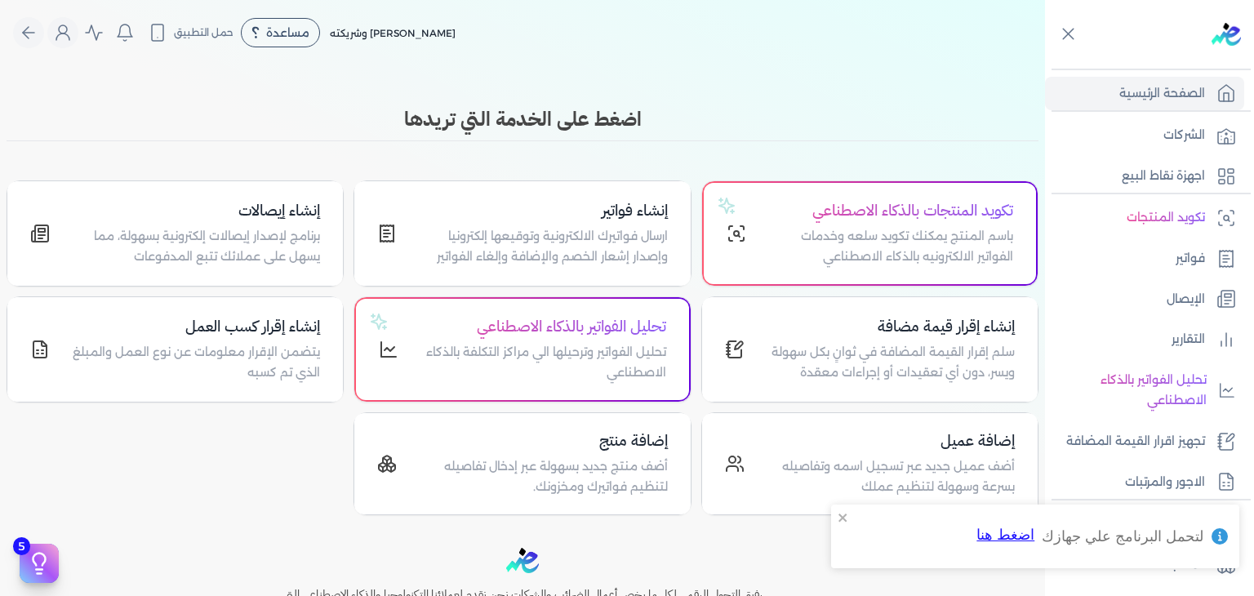
click at [1172, 257] on link "فواتير" at bounding box center [1144, 259] width 199 height 34
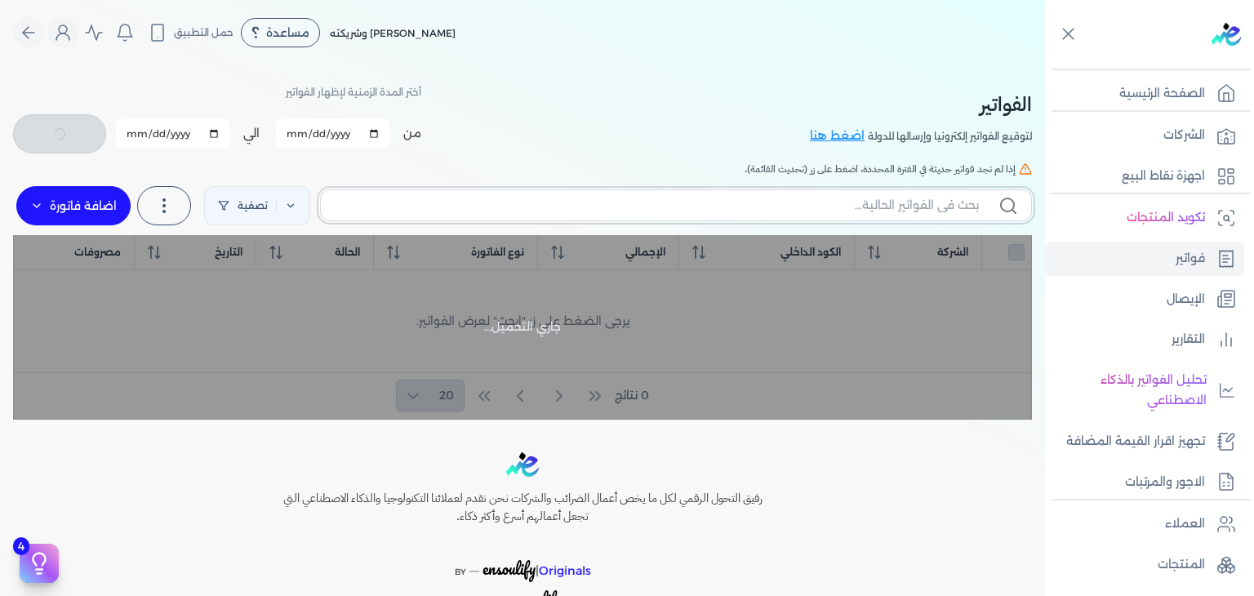
click at [869, 207] on input "text" at bounding box center [656, 205] width 645 height 17
paste input "EG3HLVOVR-GEIJ000196"
type input "EG3HLVOVR-GEIJ000196"
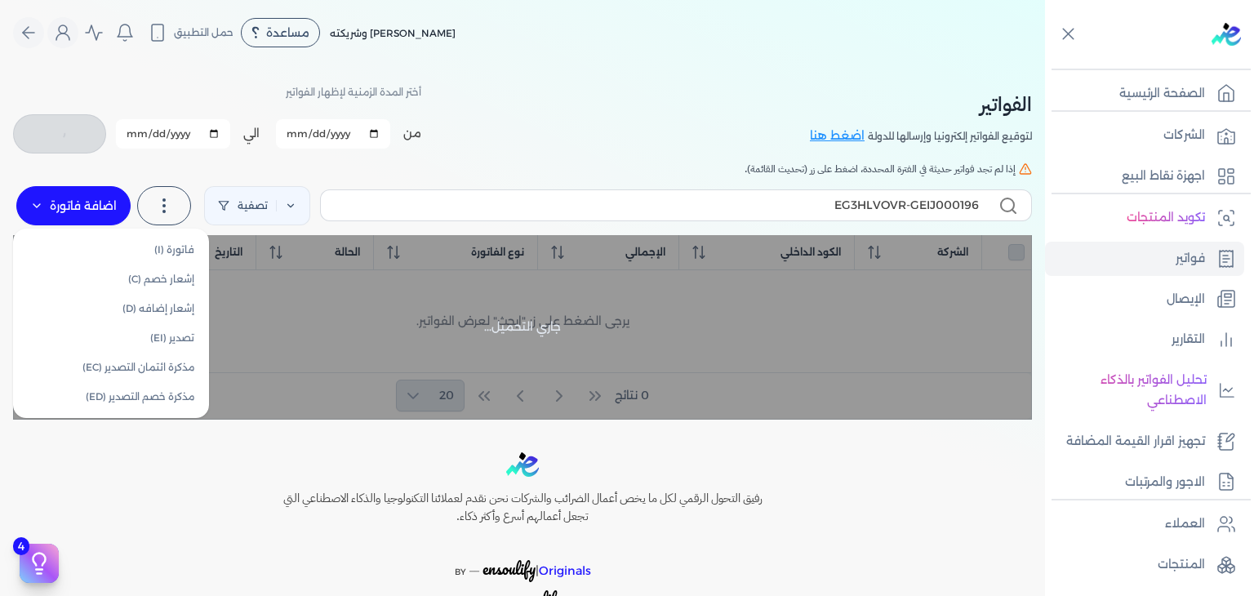
click at [72, 203] on label "اضافة فاتورة" at bounding box center [73, 205] width 114 height 39
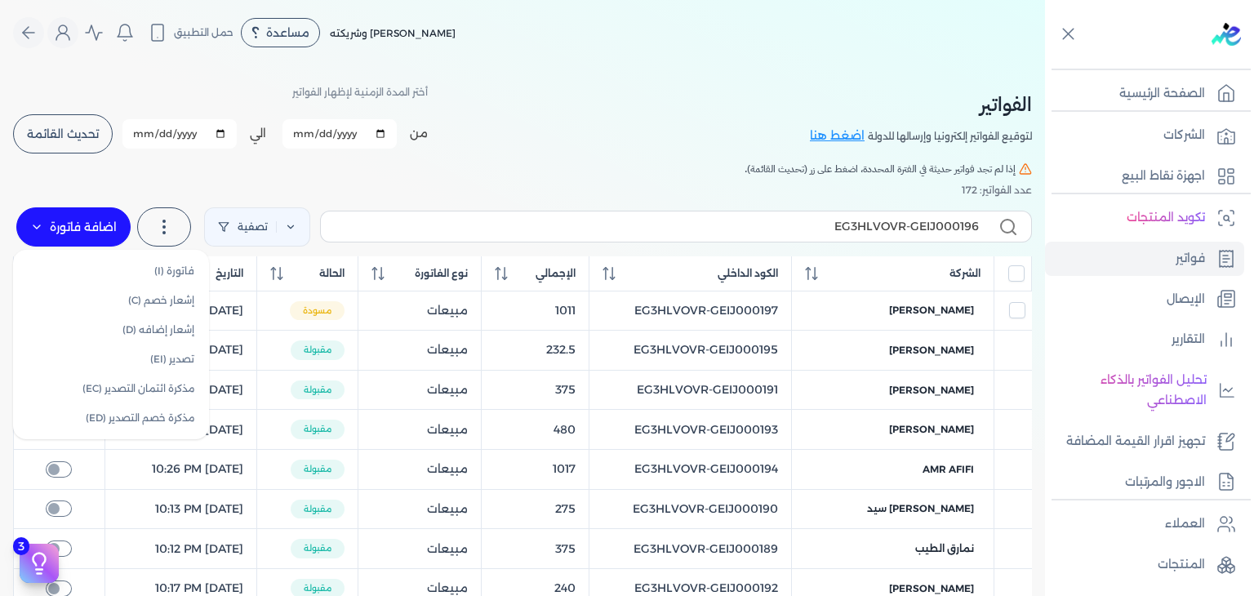
checkbox input "false"
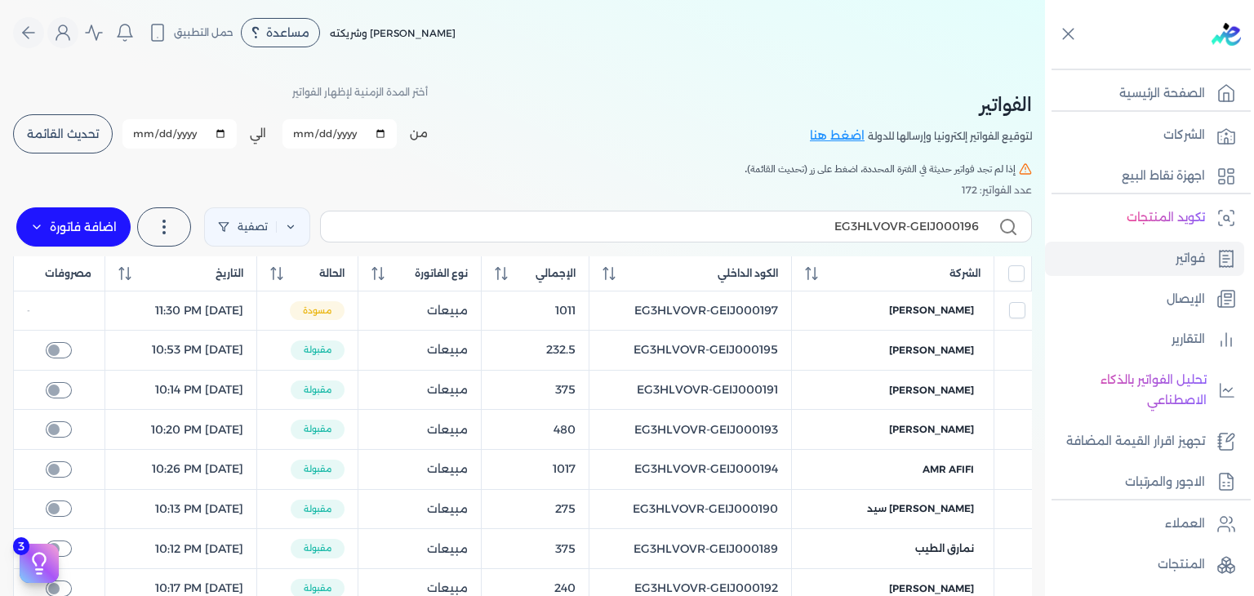
click at [184, 247] on div "استخرج العملاء استخرج المنتجات" at bounding box center [167, 227] width 54 height 46
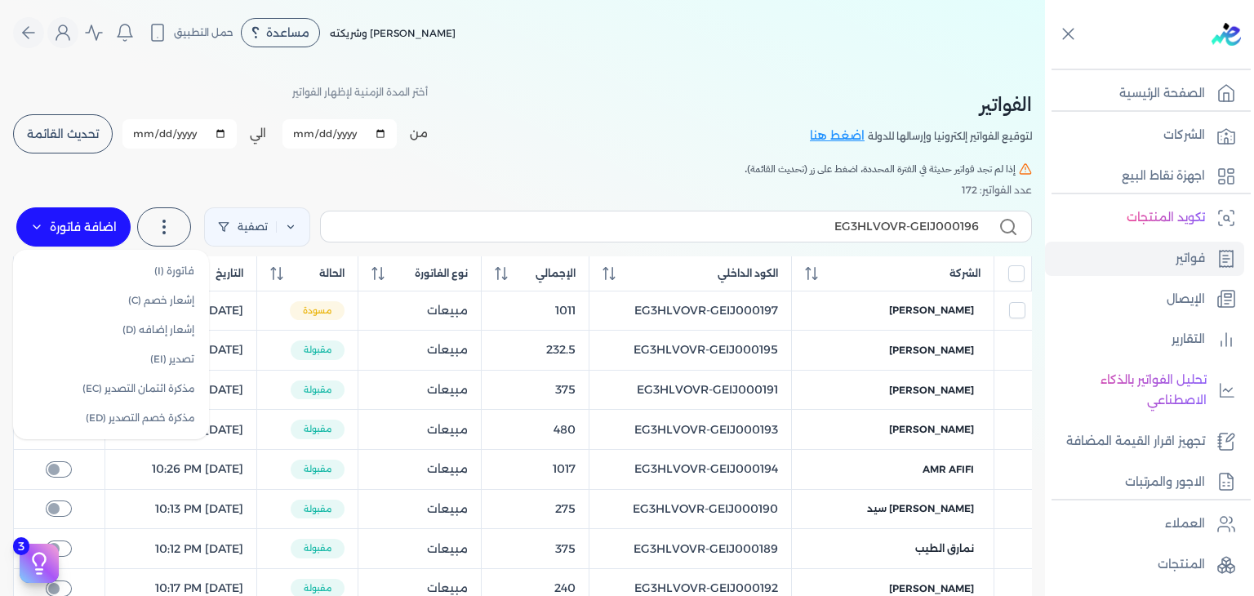
click at [62, 211] on label "اضافة فاتورة" at bounding box center [73, 226] width 114 height 39
click at [170, 269] on link "فاتورة (I)" at bounding box center [111, 270] width 183 height 29
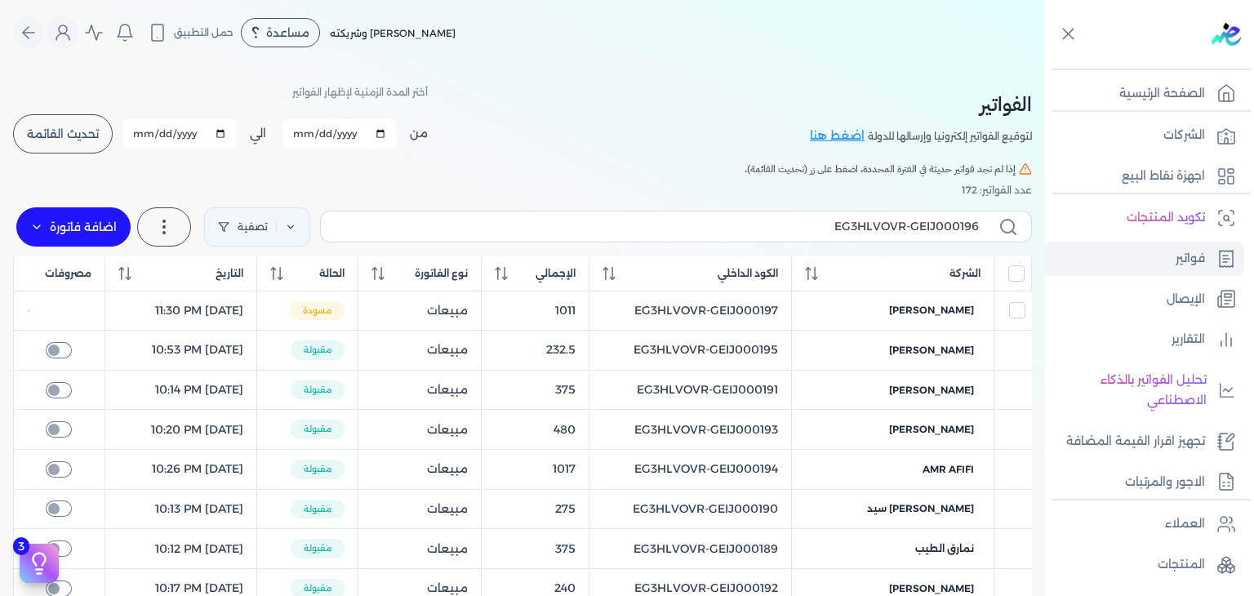
select select "EGP"
select select "B"
select select "EGS"
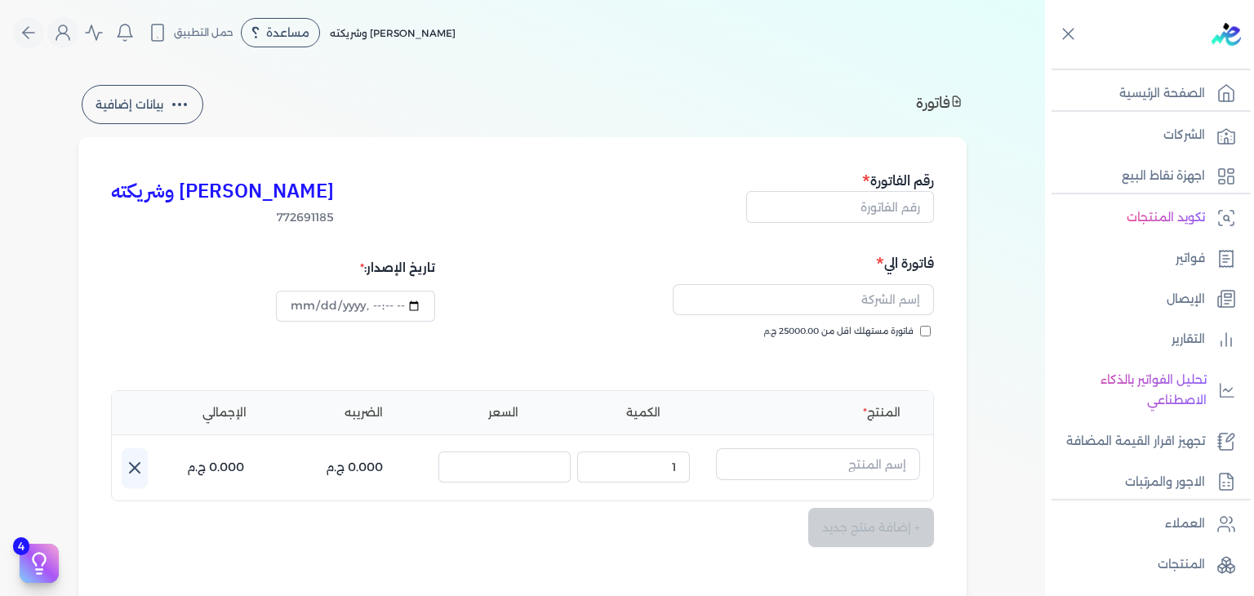
type input "2025-10-11T23:32:42"
click at [875, 203] on input "text" at bounding box center [840, 206] width 188 height 31
paste input "EG3HLVOVR-GEIJ000196"
type input "EG3HLVOVR-GEIJ000196"
click at [928, 329] on input "فاتورة مستهلك اقل من 25000.00 ج.م" at bounding box center [925, 331] width 11 height 11
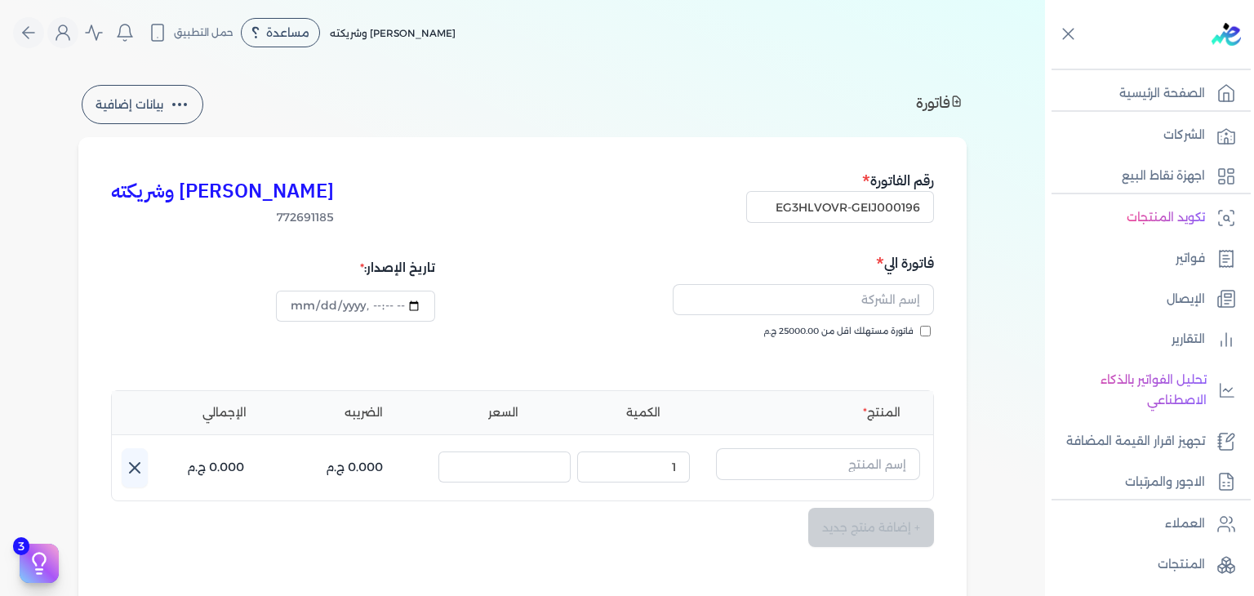
checkbox input "true"
click at [860, 296] on input "text" at bounding box center [803, 299] width 261 height 31
paste input "mohamed salah"
type input "mohamed salah"
click at [798, 460] on input "text" at bounding box center [818, 463] width 204 height 31
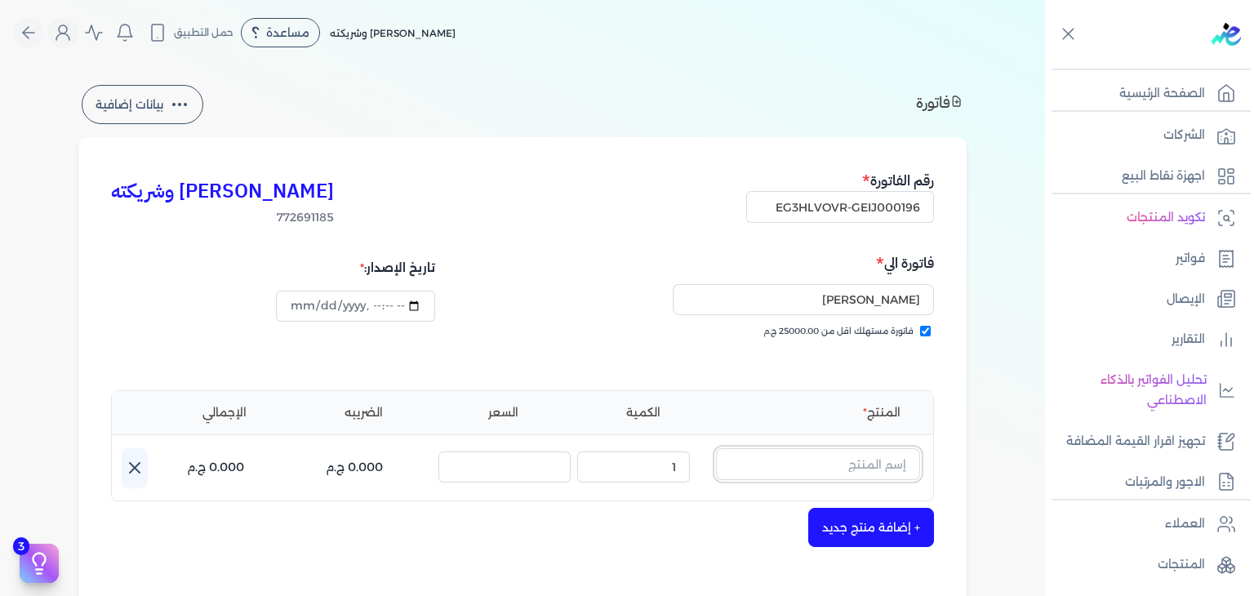
paste input "EG-772691185-EPCF-MP-EDP-M-80-1"
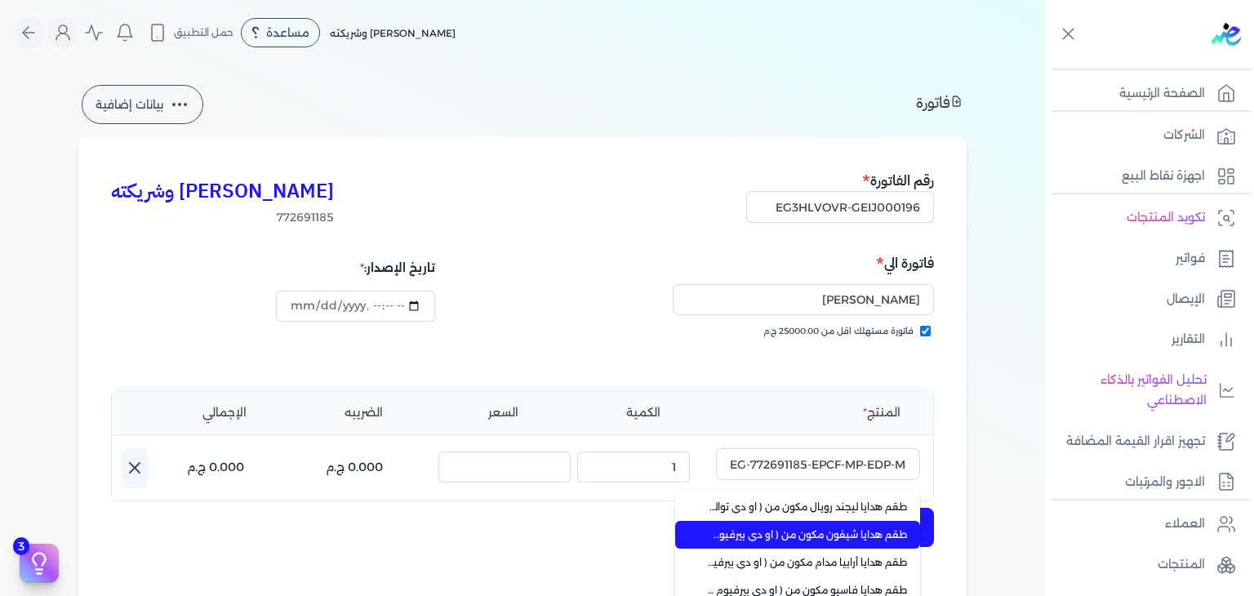
click at [857, 531] on span "طقم هدايا شيفون مكون من ( او دي بيرفيوم 100مللي - سبراي بيرفيوم 200مللي) نسائي" at bounding box center [807, 534] width 199 height 15
type input "طقم هدايا شيفون مكون من ( او دي بيرفيوم 100مللي - سبراي بيرفيوم 200مللي) نسائي"
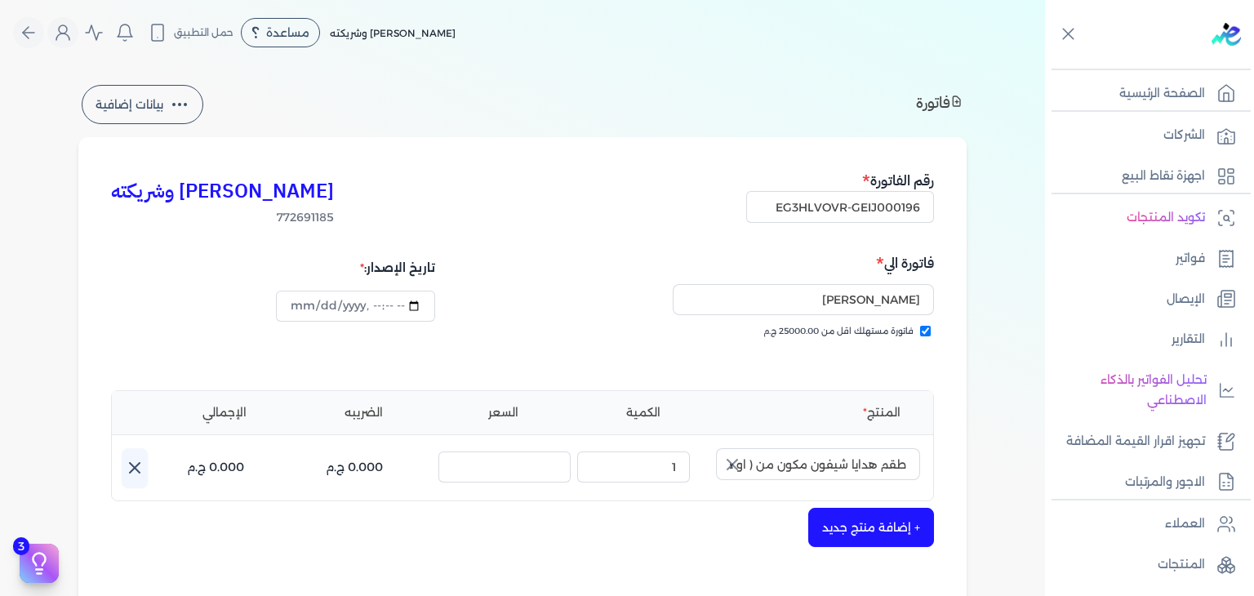
drag, startPoint x: 842, startPoint y: 530, endPoint x: 876, endPoint y: 500, distance: 45.2
click at [882, 454] on input "طقم هدايا شيفون مكون من ( او دي بيرفيوم 100مللي - سبراي بيرفيوم 200مللي) نسائي" at bounding box center [818, 463] width 204 height 31
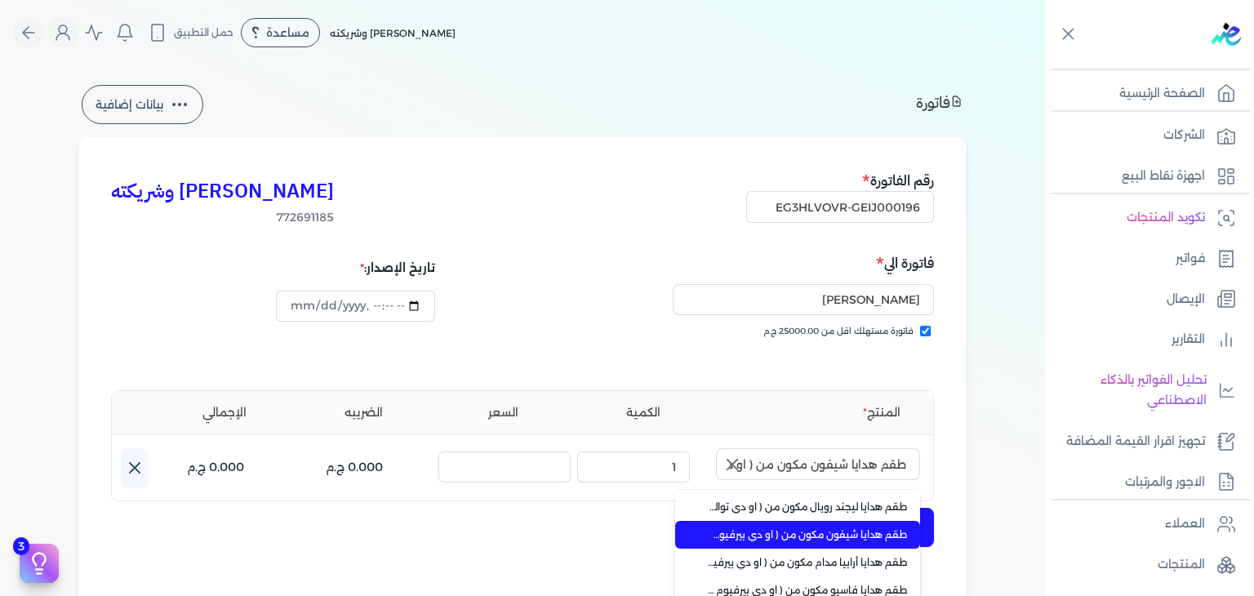
click at [738, 460] on icon "button" at bounding box center [733, 465] width 20 height 20
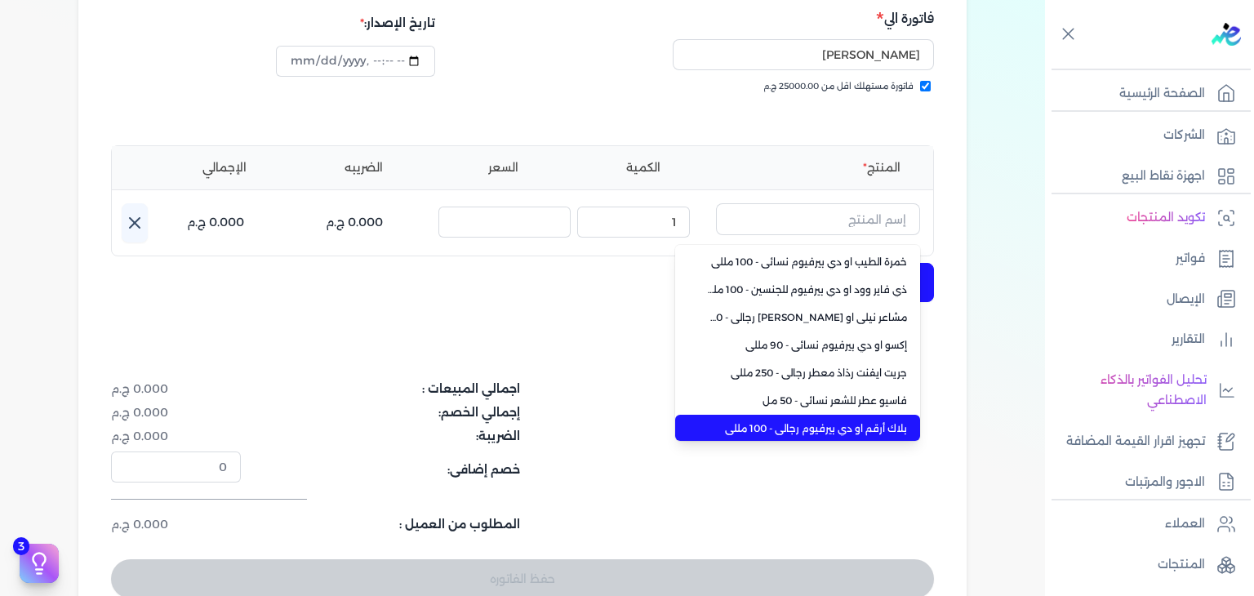
scroll to position [116, 0]
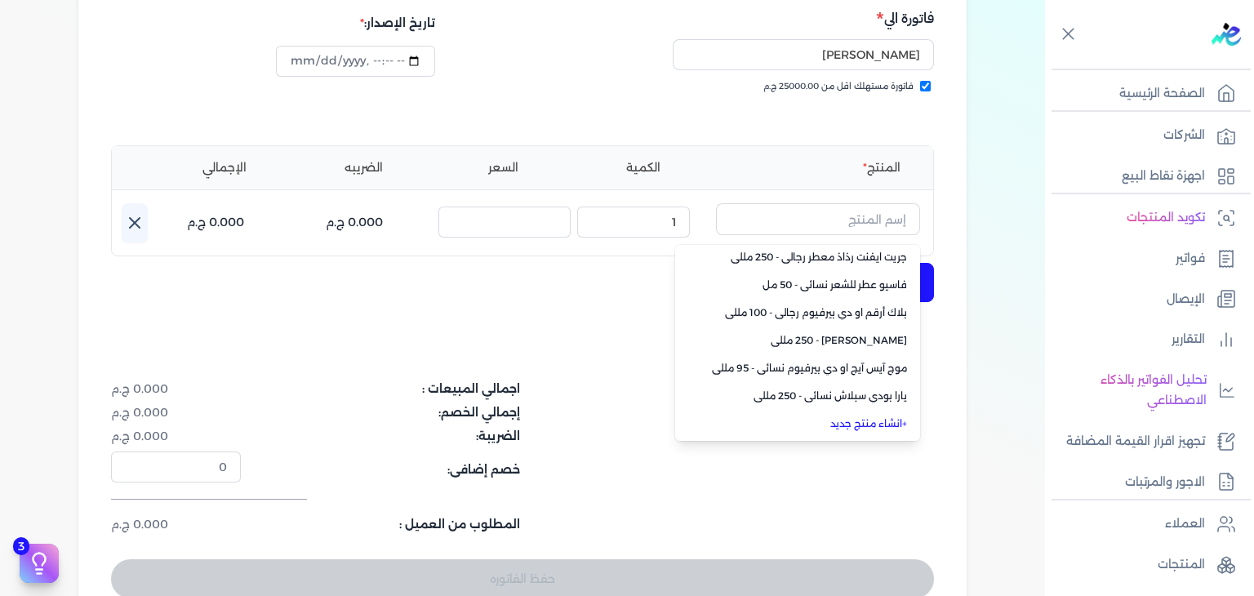
click at [861, 434] on li "+ انشاء منتج جديد" at bounding box center [797, 424] width 245 height 28
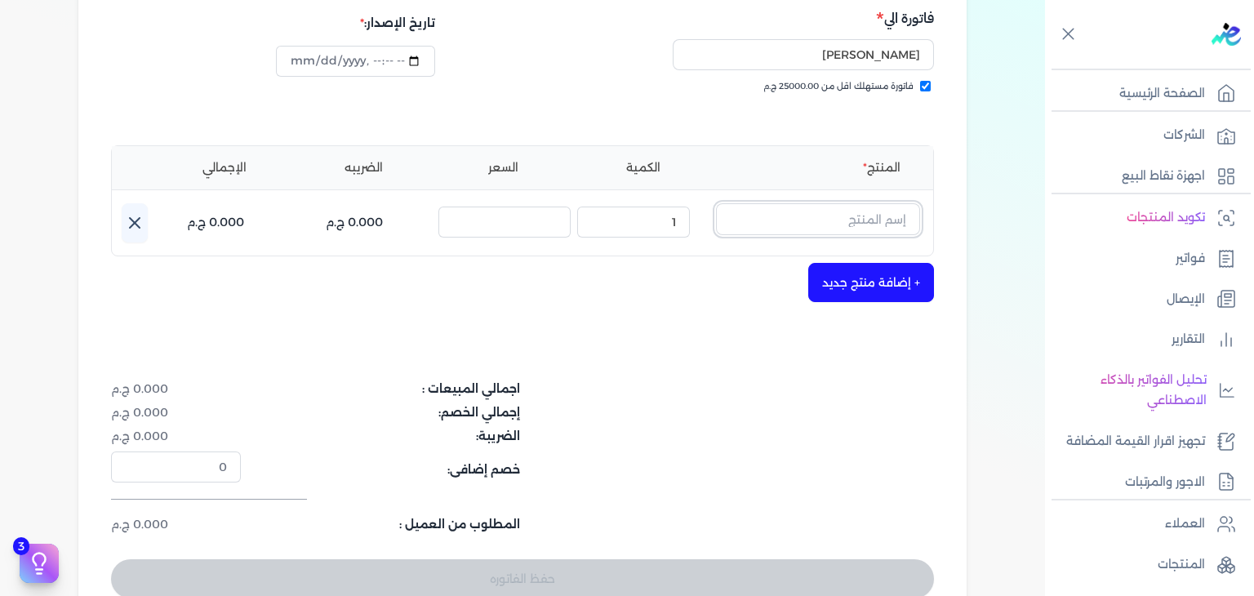
click at [893, 225] on input "text" at bounding box center [818, 218] width 204 height 31
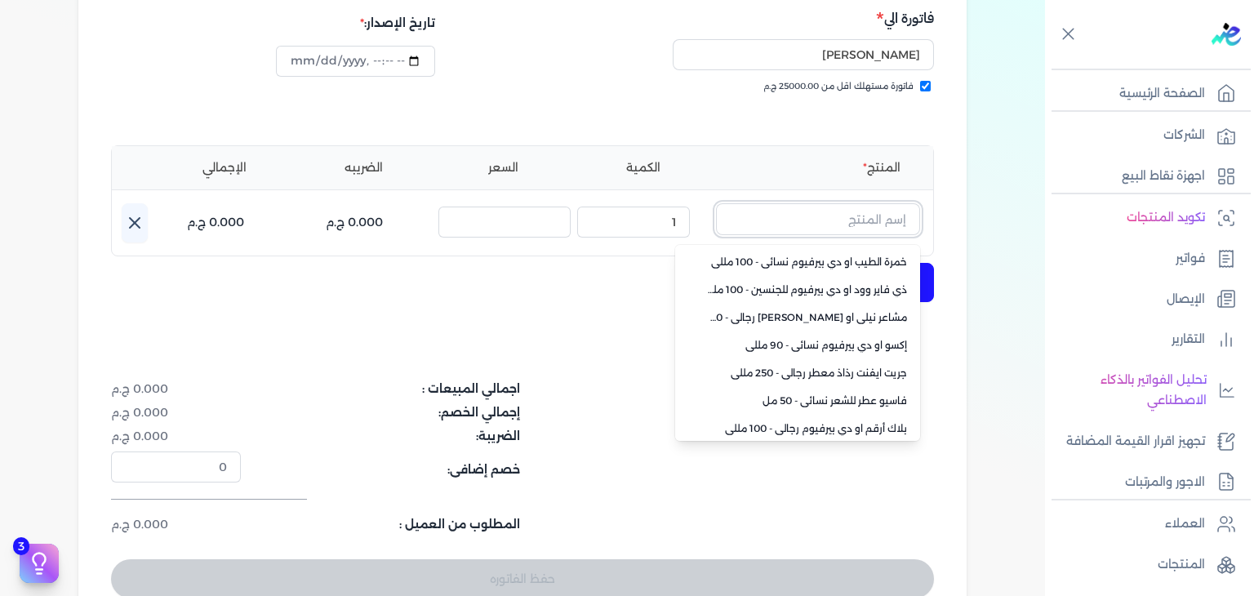
scroll to position [113, 0]
click at [861, 420] on link "+ انشاء منتج جديد" at bounding box center [807, 427] width 199 height 15
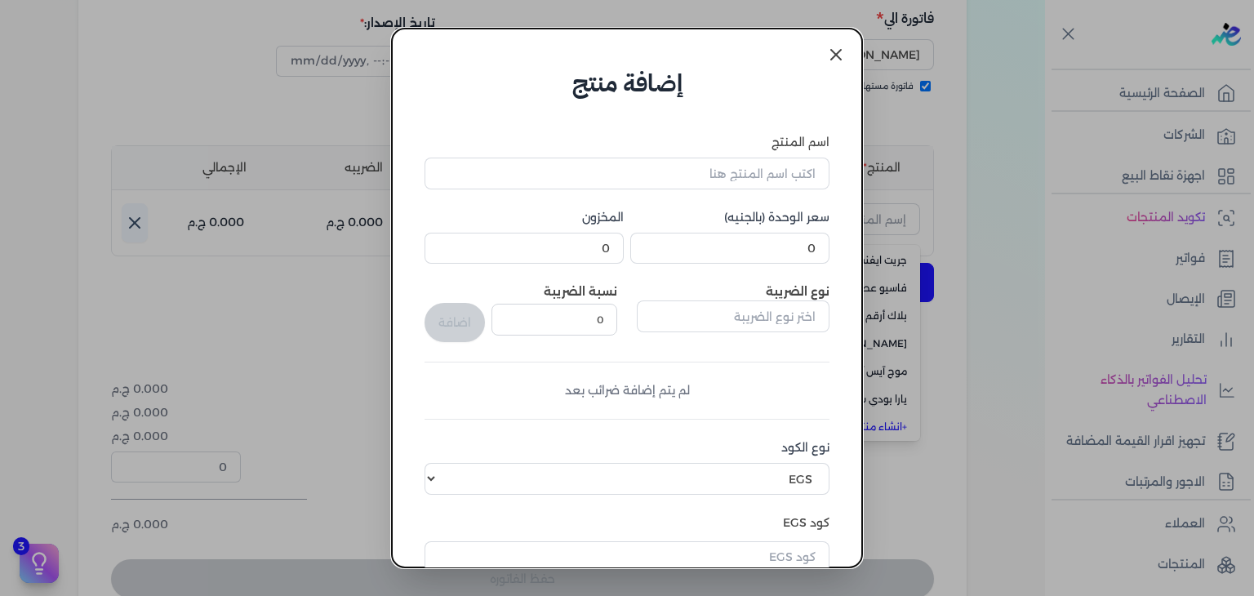
scroll to position [250, 0]
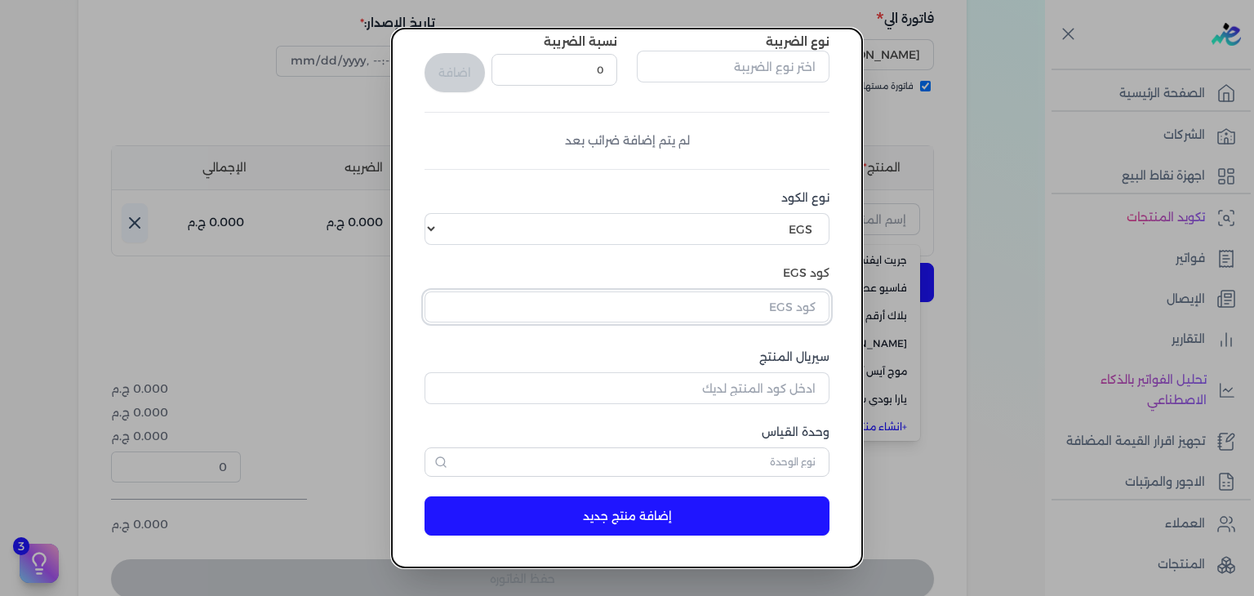
click at [802, 309] on input "text" at bounding box center [627, 306] width 405 height 31
paste input "EG-772691185-EPCF-MP-EDP-M-80-1"
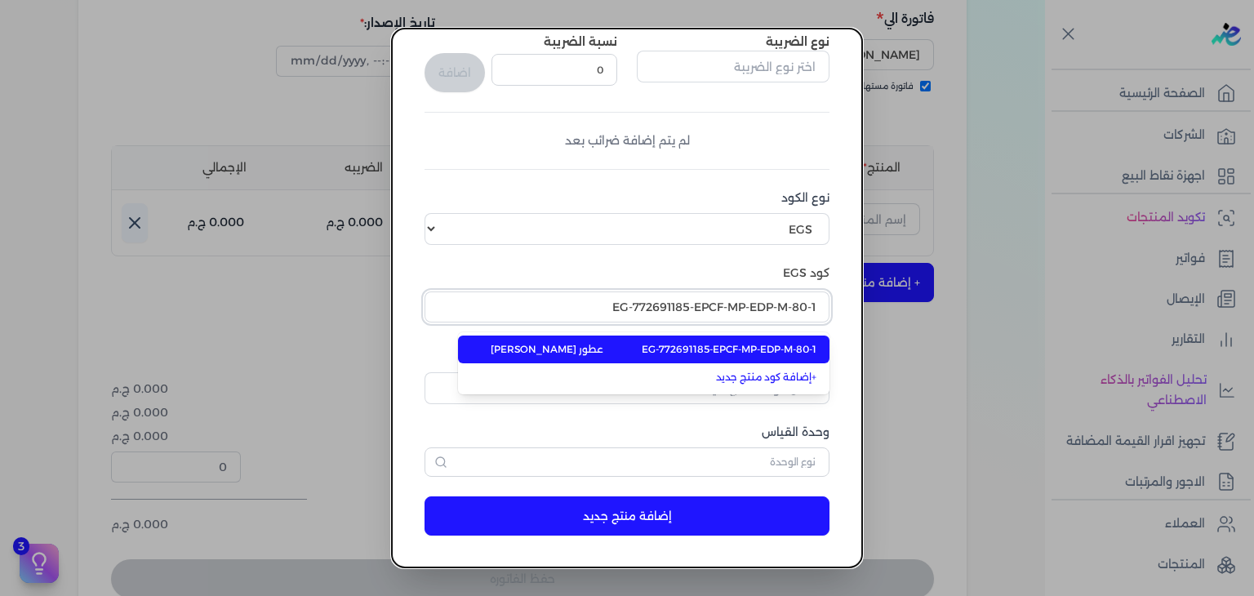
type input "EG-772691185-EPCF-MP-EDP-M-80-1"
click at [774, 346] on span "EG-772691185-EPCF-MP-EDP-M-80-1" at bounding box center [729, 349] width 175 height 15
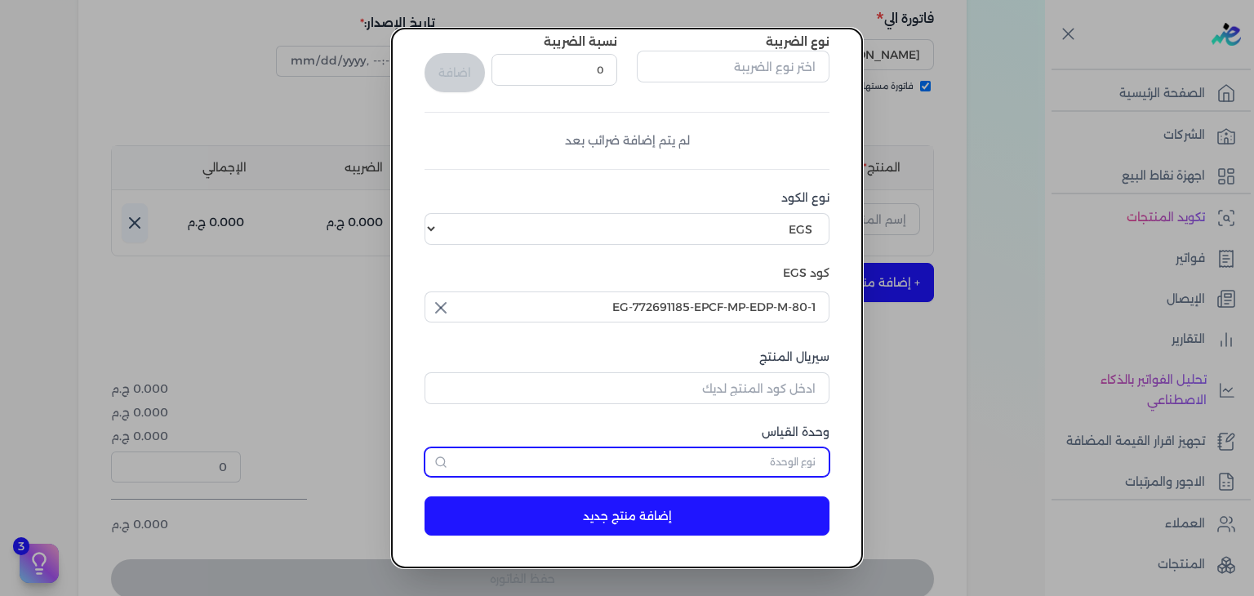
click at [799, 460] on input "text" at bounding box center [627, 461] width 405 height 29
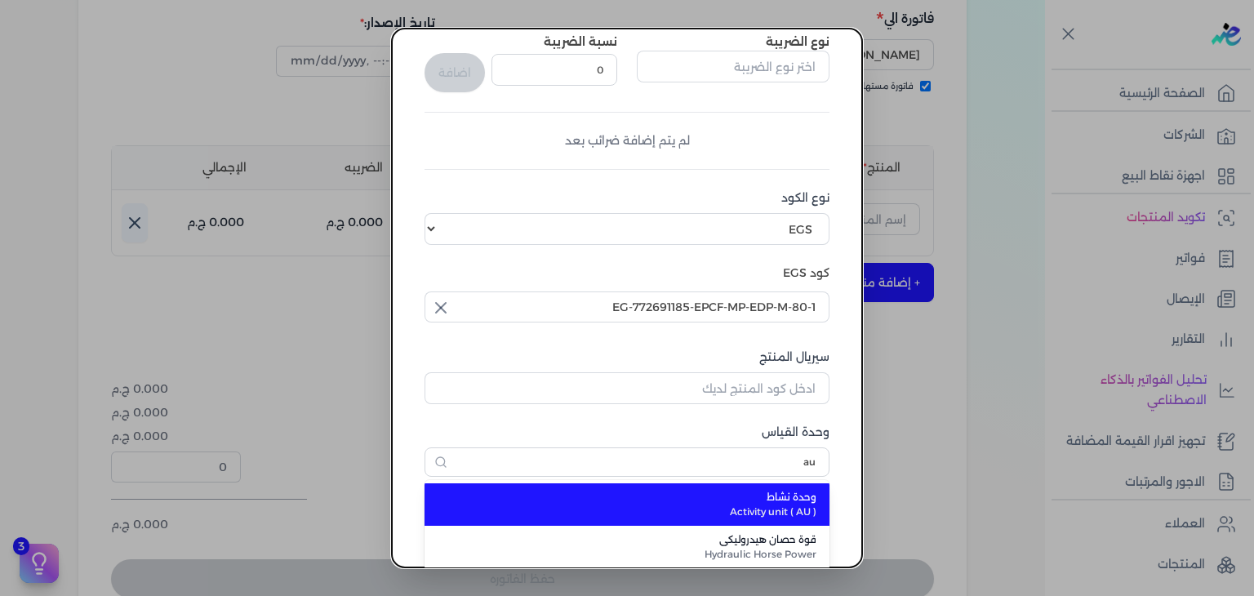
click at [795, 500] on span "وحدة نشاط" at bounding box center [636, 497] width 359 height 15
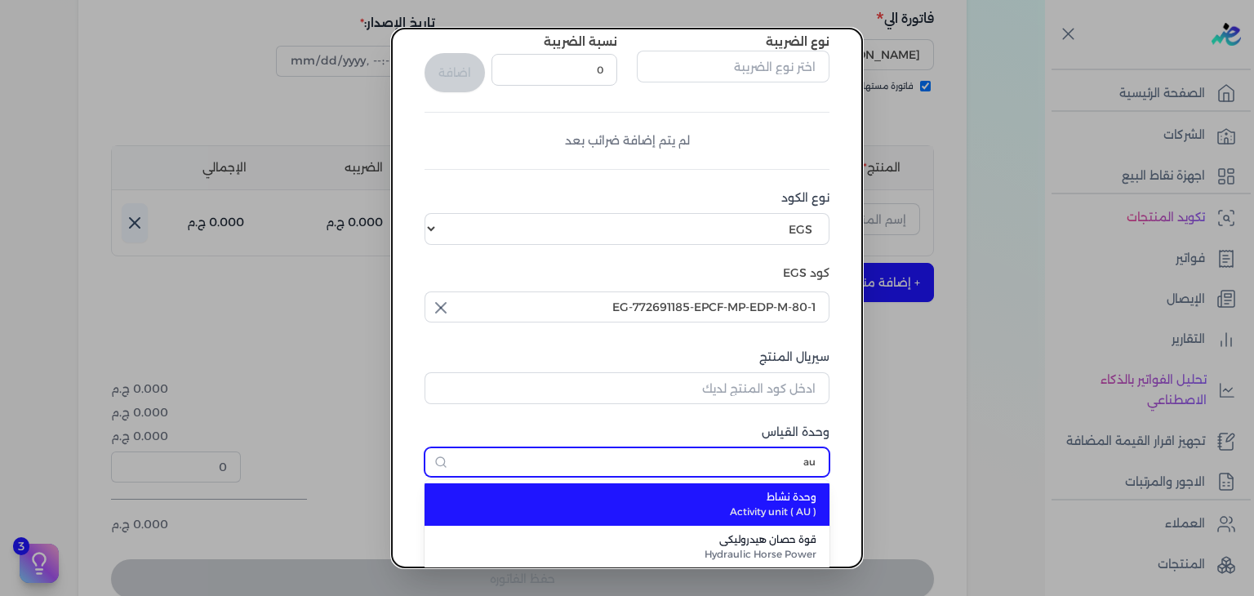
type input "وحدة نشاط"
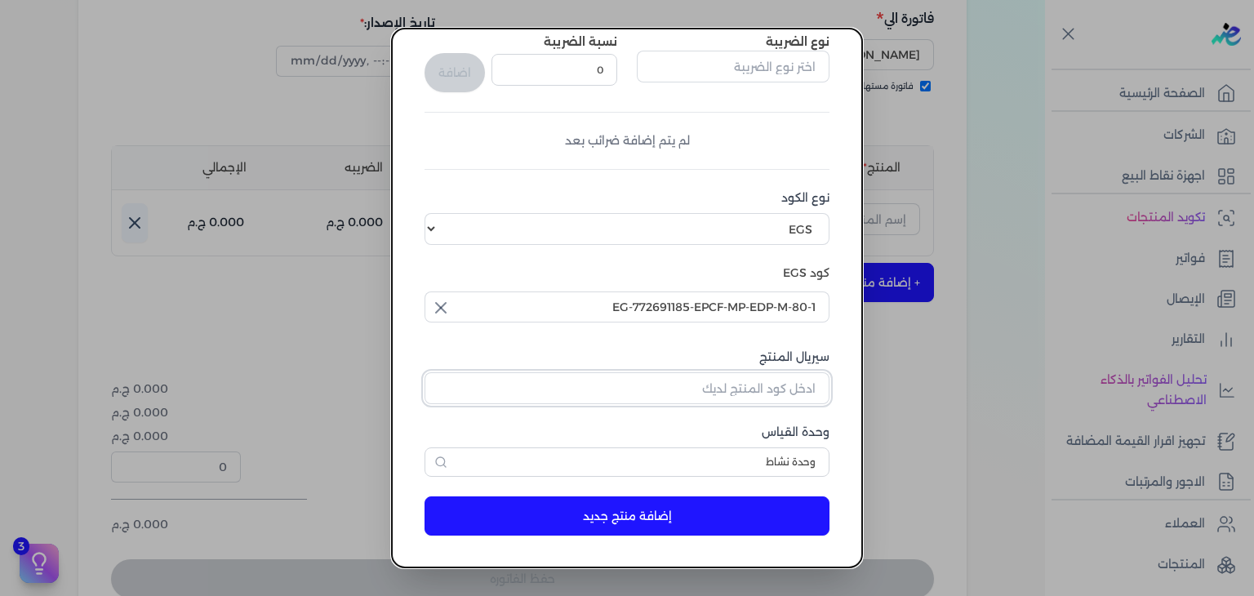
click at [783, 385] on input "سيريال المنتج" at bounding box center [627, 387] width 405 height 31
paste input "Z6841596AB7E624EEC646Z-1"
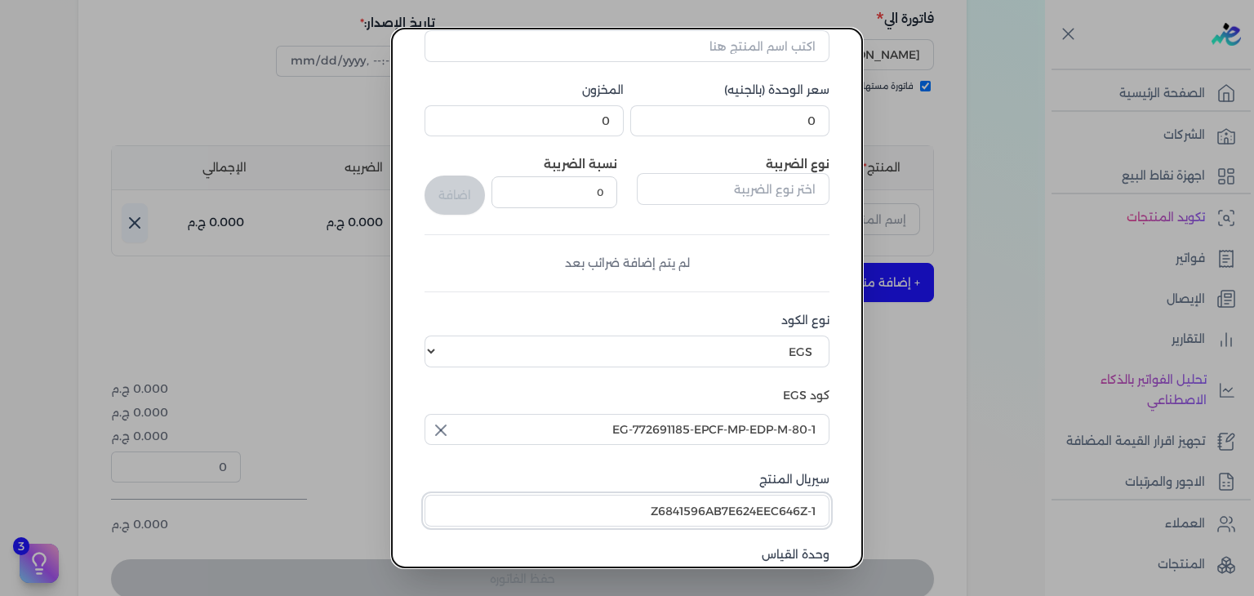
scroll to position [0, 0]
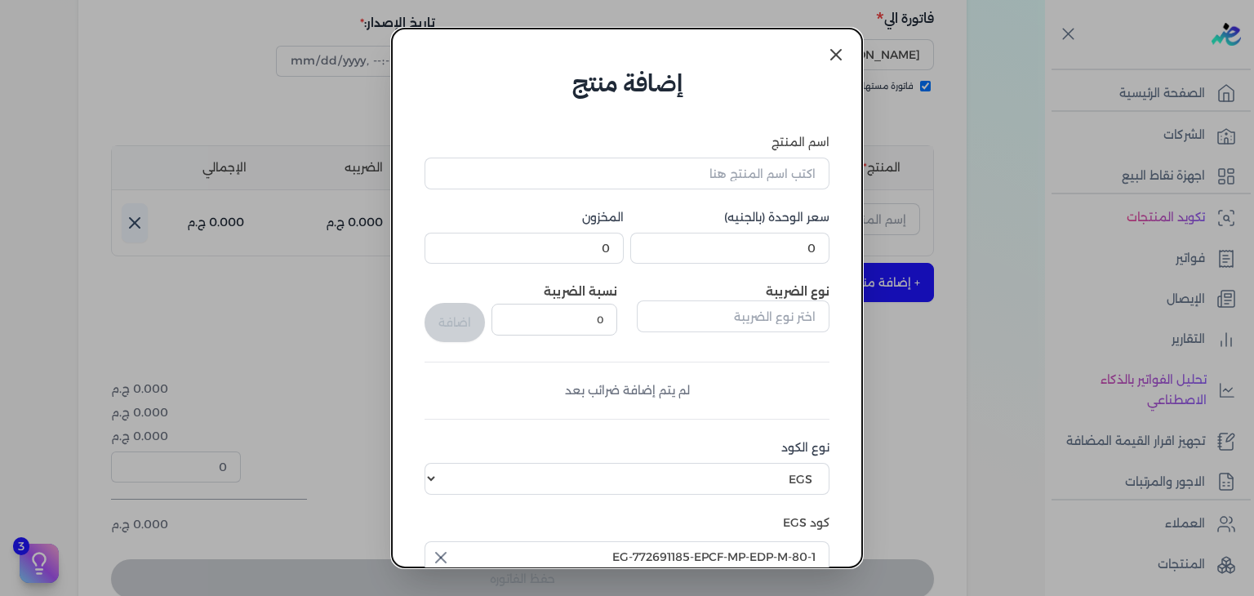
type input "Z6841596AB7E624EEC646Z-1"
click at [787, 256] on input "0" at bounding box center [729, 248] width 199 height 31
type input "723"
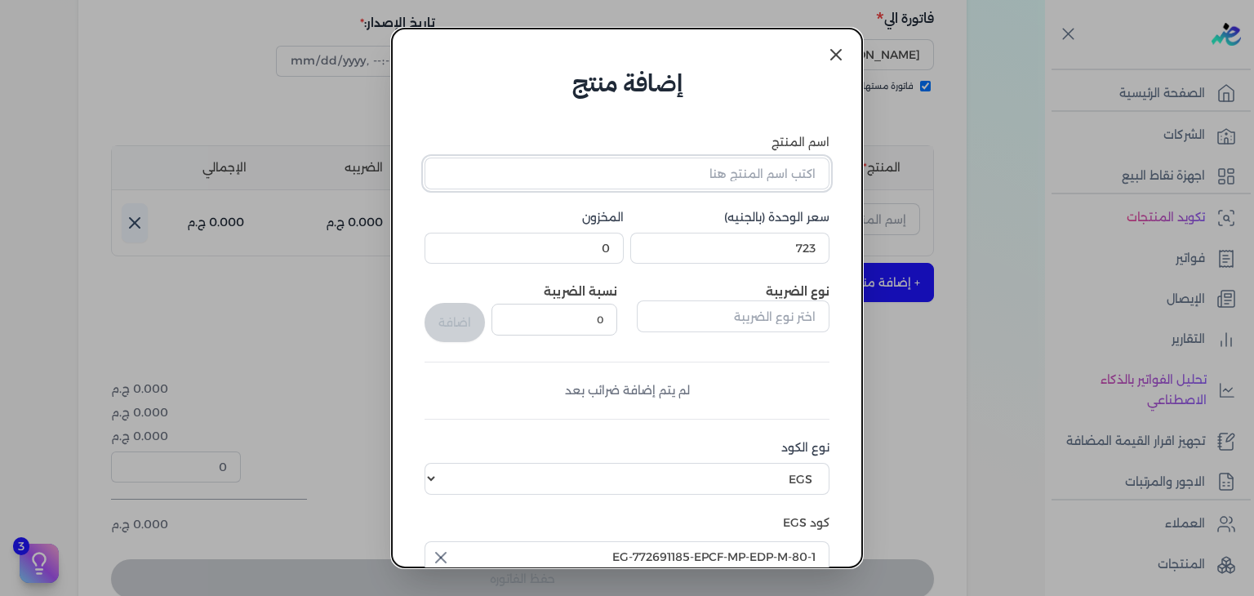
drag, startPoint x: 688, startPoint y: 177, endPoint x: 696, endPoint y: 187, distance: 12.2
click at [688, 177] on input "اسم المنتج" at bounding box center [627, 173] width 405 height 31
paste input "سيكسث سينس او دي بيرفيوم رجالي - 80 مللي"
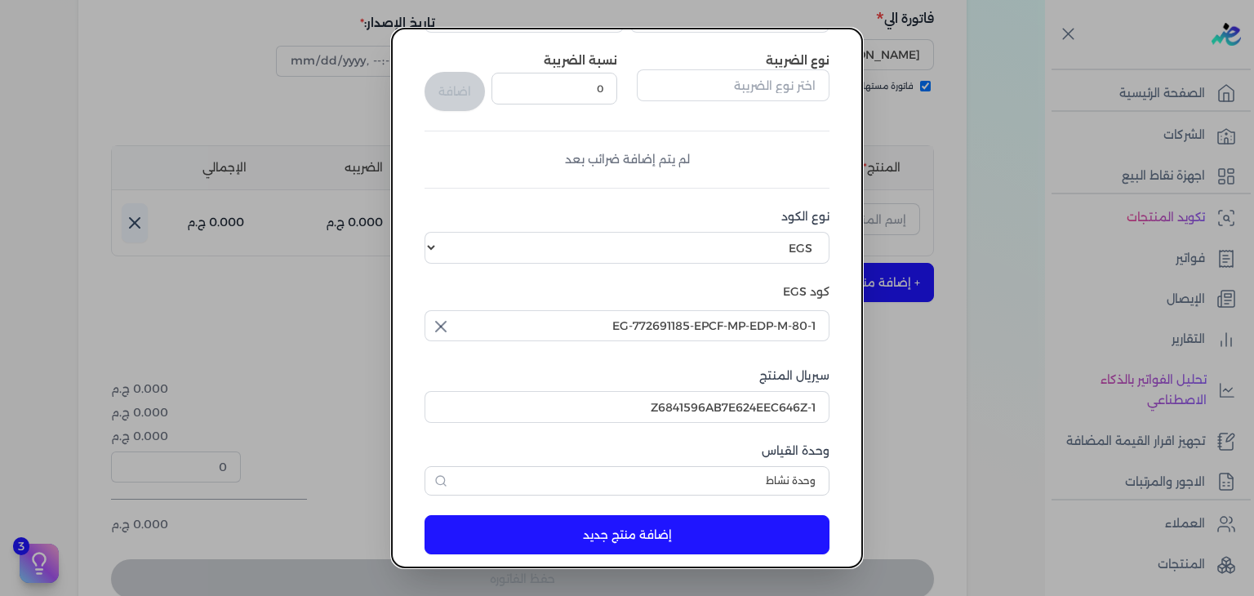
scroll to position [250, 0]
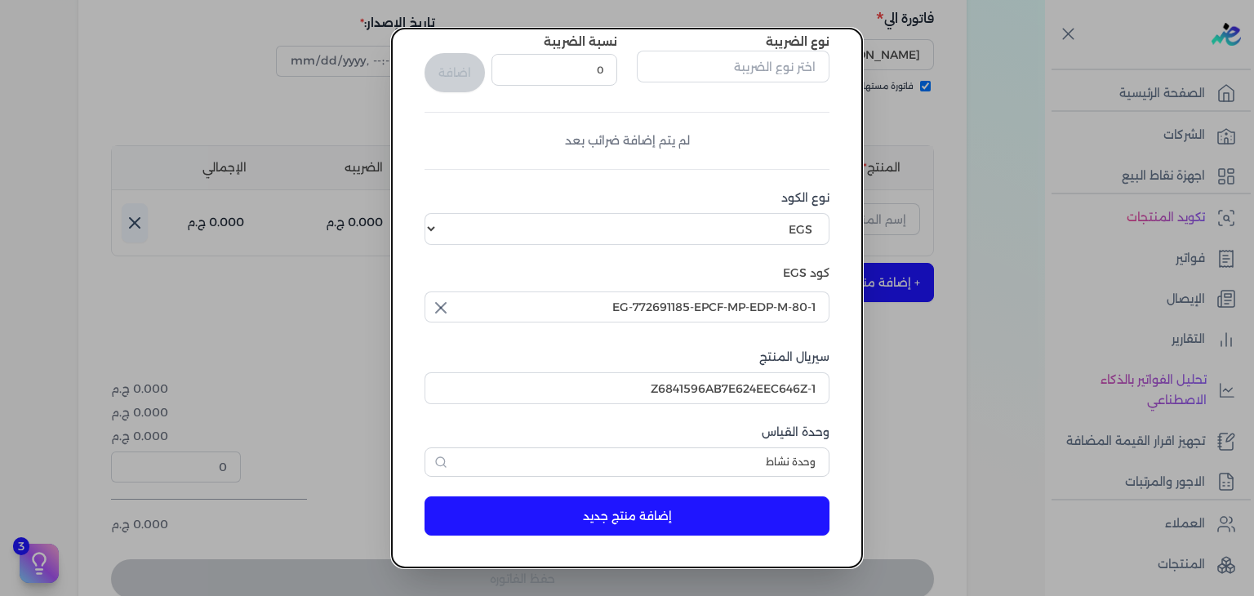
type input "سيكسث سينس او دي بيرفيوم رجالي - 80 مللي"
click at [656, 509] on button "إضافة منتج جديد" at bounding box center [627, 515] width 405 height 39
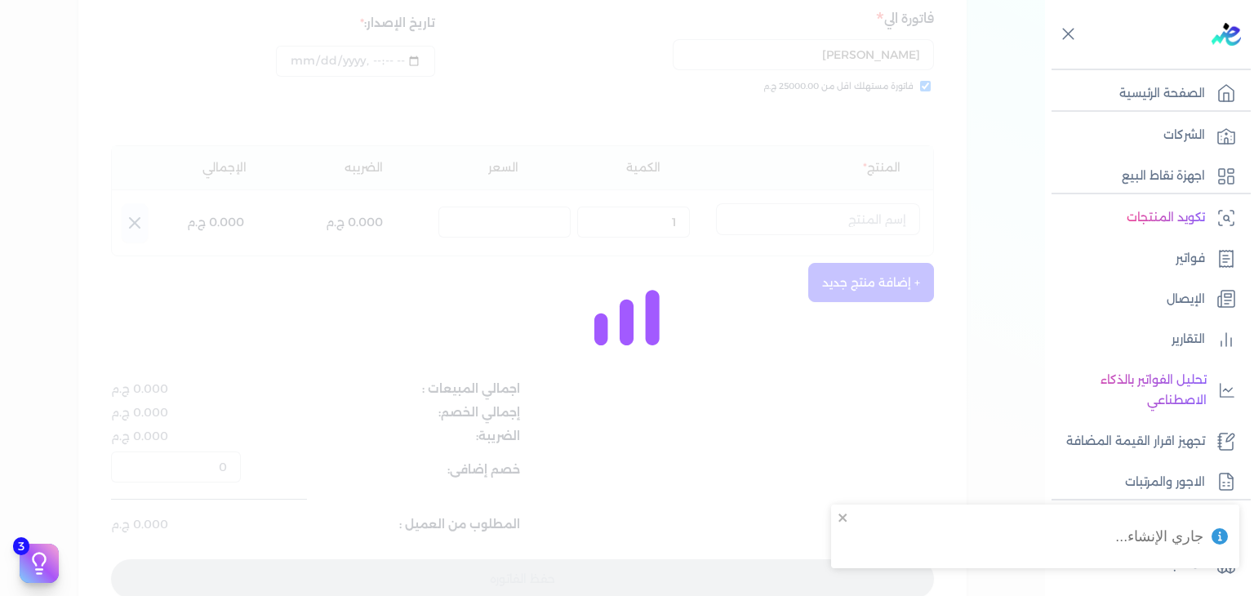
select select "EGS"
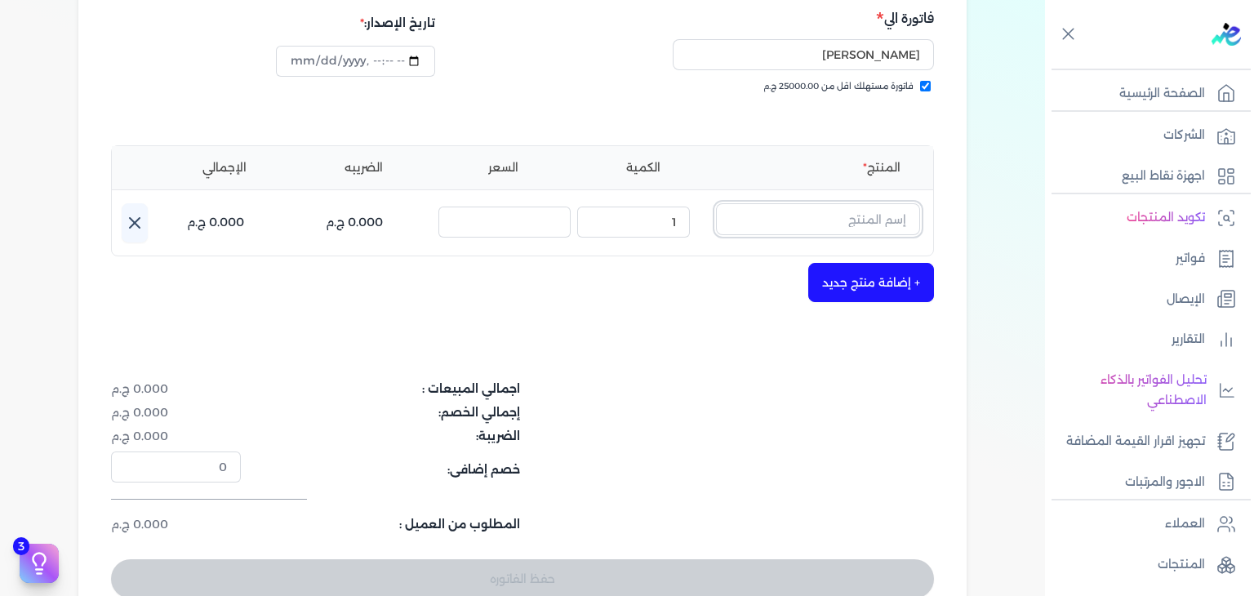
click at [852, 220] on input "text" at bounding box center [818, 218] width 204 height 31
paste input "سيكسث سينس او دي بيرفيوم رجالي - 80 مللي"
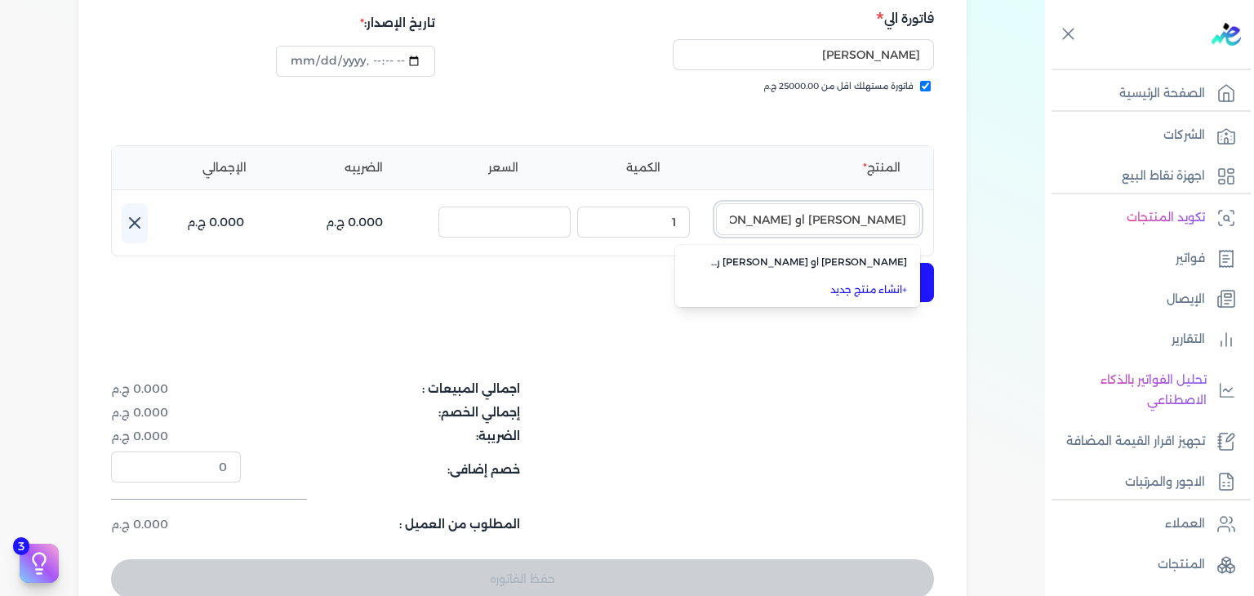
scroll to position [0, -62]
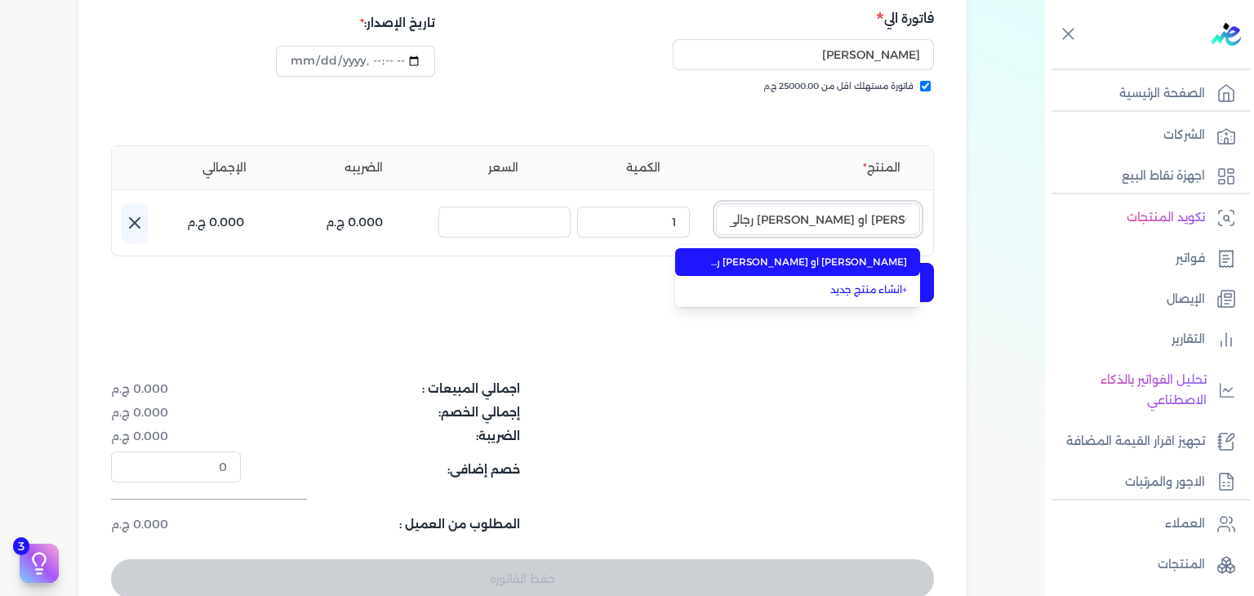
type input "سيكسث سينس او دي بيرفيوم رجالي - 80 مللي"
click at [834, 256] on span "سيكسث سينس او دي بيرفيوم رجالي - 80 مللي" at bounding box center [807, 262] width 199 height 15
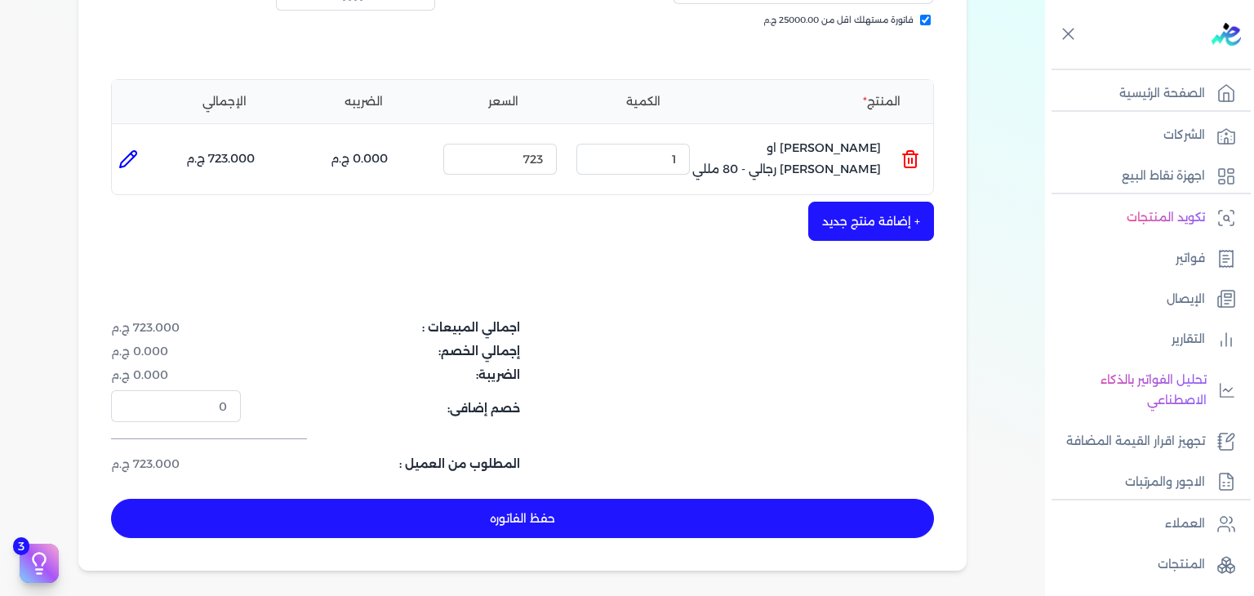
scroll to position [490, 0]
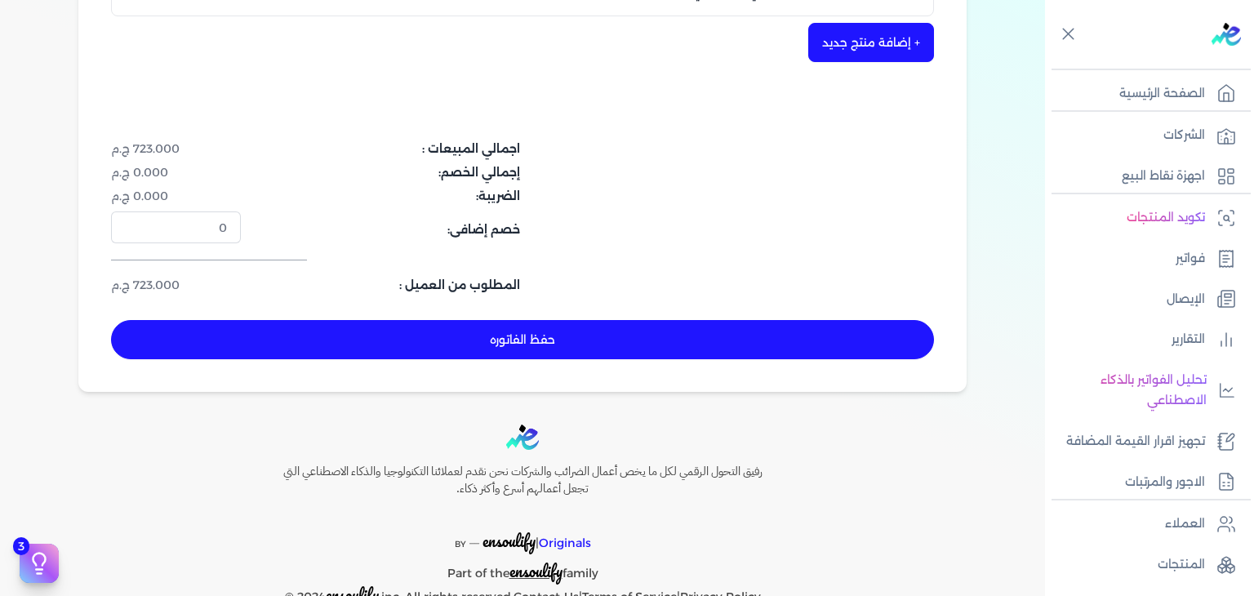
click at [705, 355] on button "حفظ الفاتوره" at bounding box center [522, 339] width 823 height 39
type input "2025-10-11"
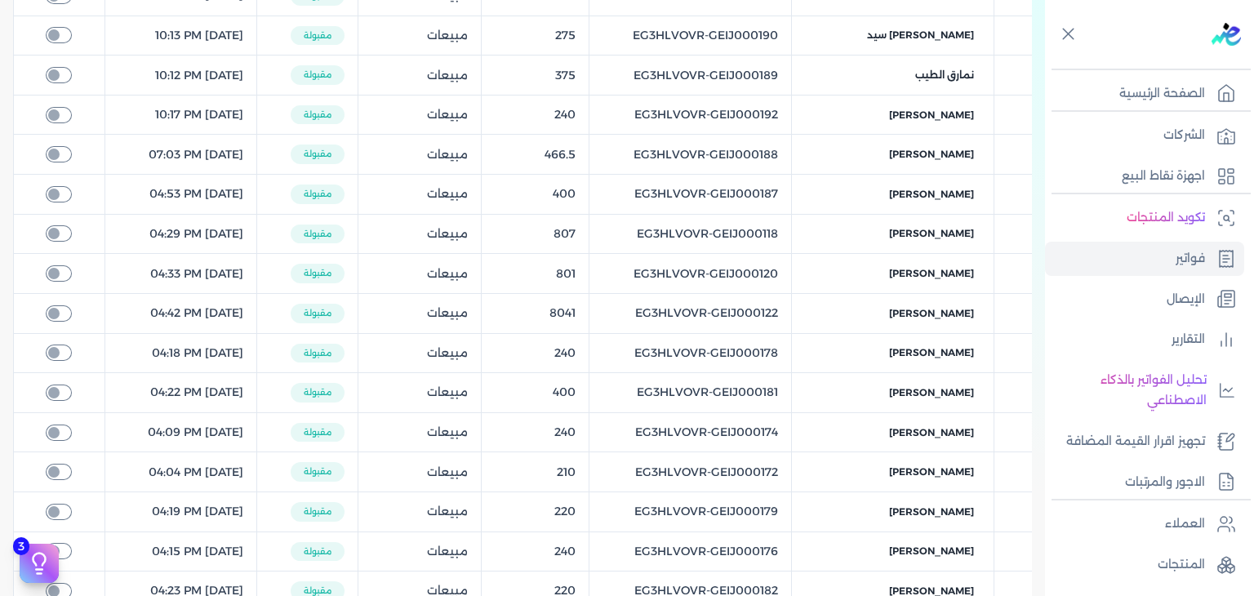
scroll to position [65, 0]
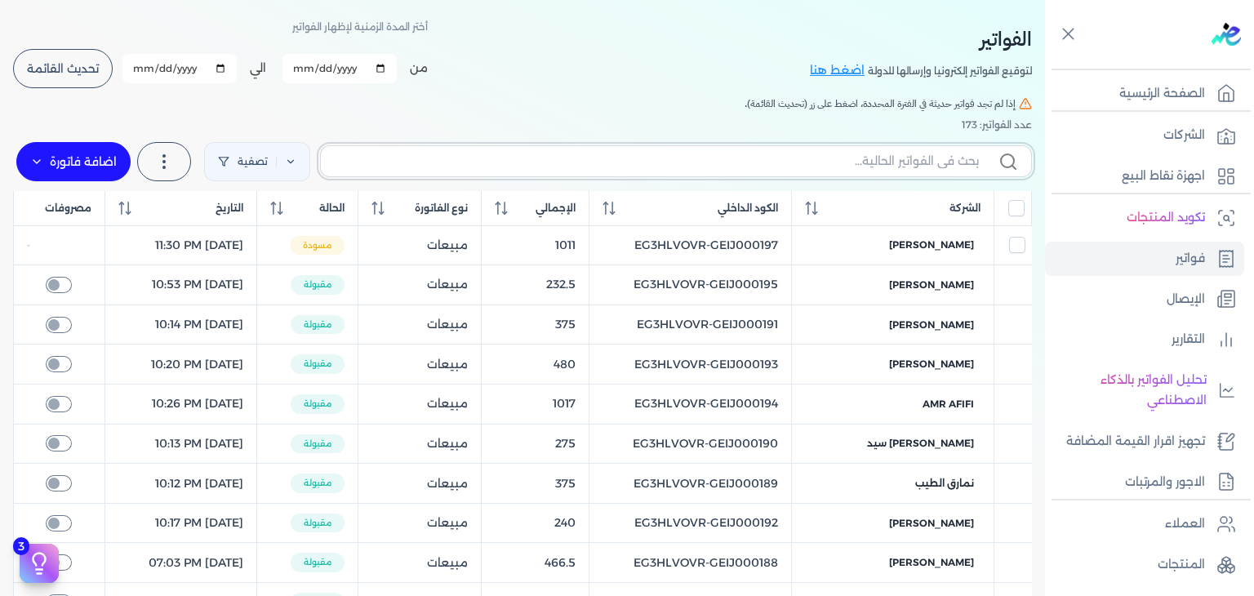
click at [816, 166] on input "text" at bounding box center [656, 161] width 645 height 17
paste input "EG3HLVOVR-GEIJ000196"
type input "EG3HLVOVR-GEIJ000196"
checkbox input "false"
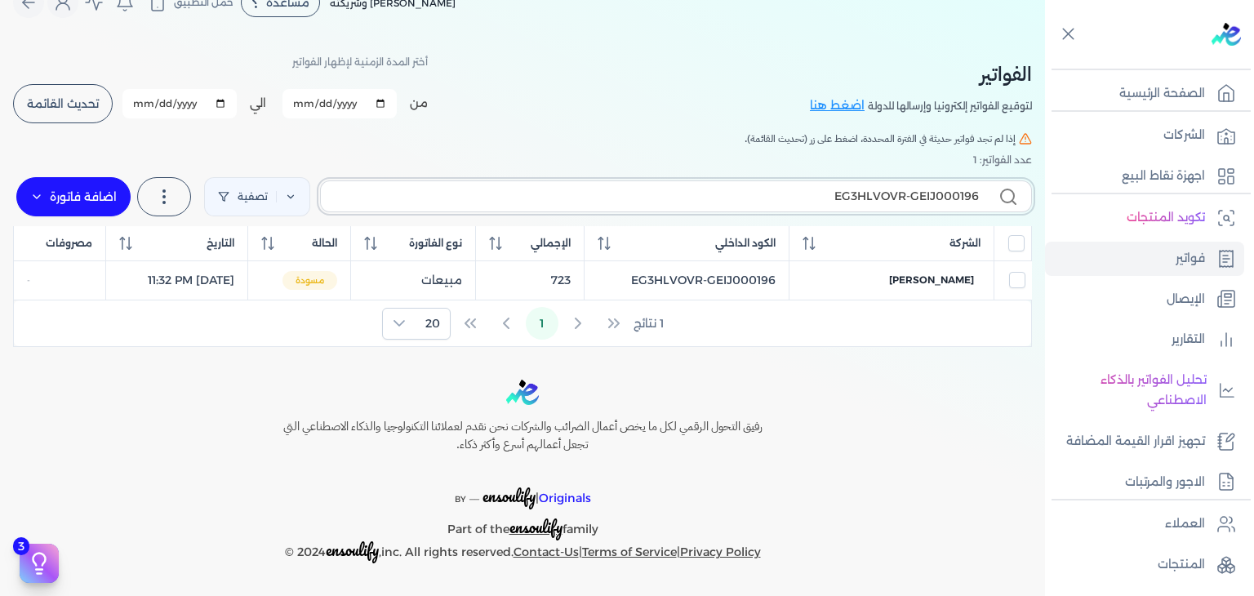
scroll to position [28, 0]
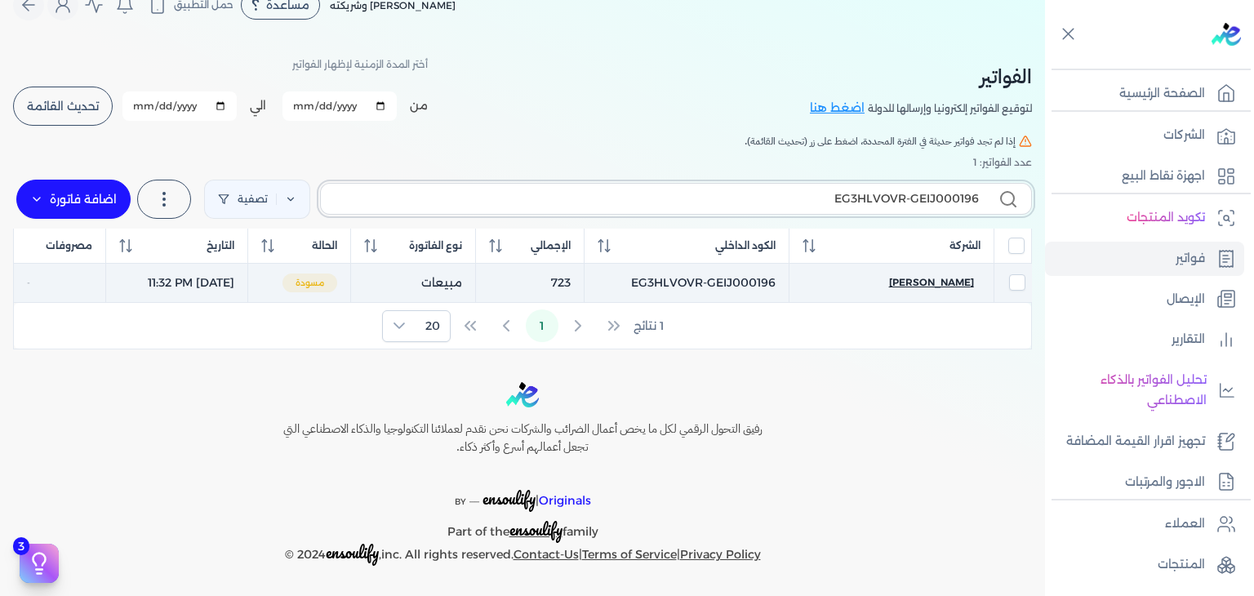
type input "EG3HLVOVR-GEIJ000196"
click at [931, 277] on span "mohamed salah" at bounding box center [931, 282] width 85 height 15
select select "EGP"
select select "B"
select select "EGS"
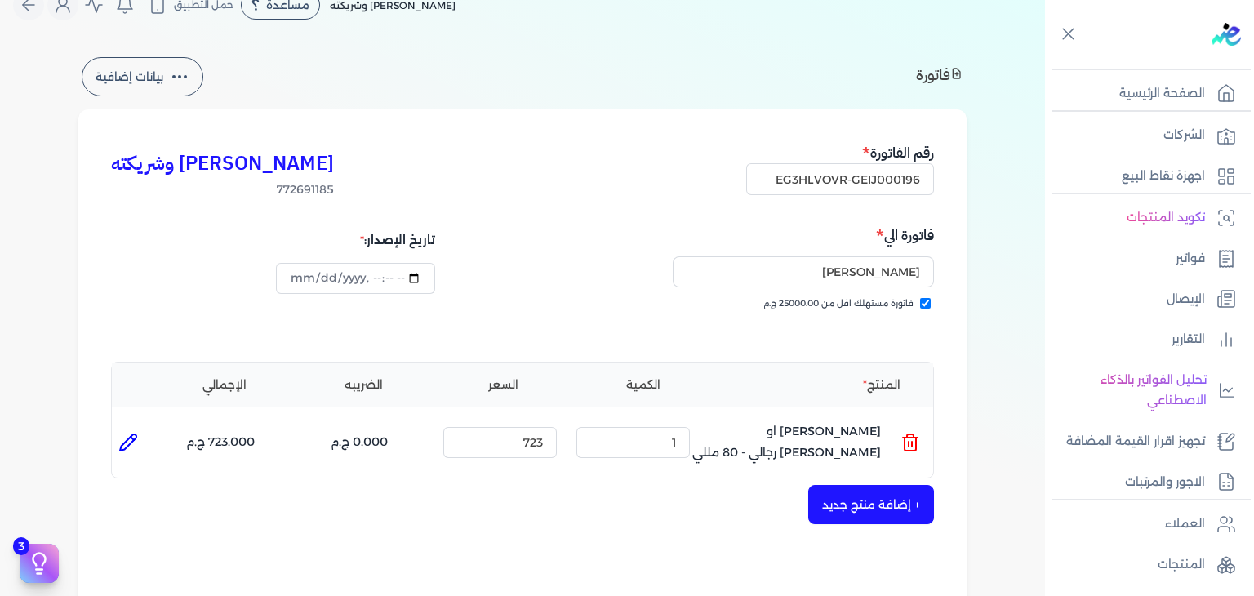
scroll to position [532, 0]
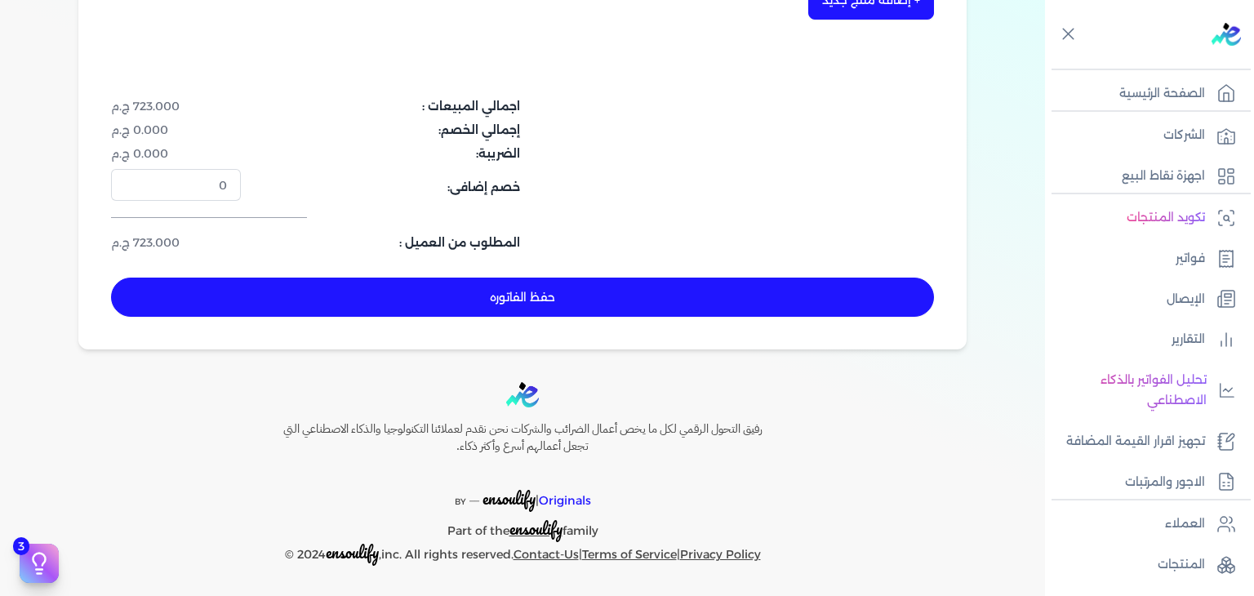
click at [598, 291] on button "حفظ الفاتوره" at bounding box center [522, 297] width 823 height 39
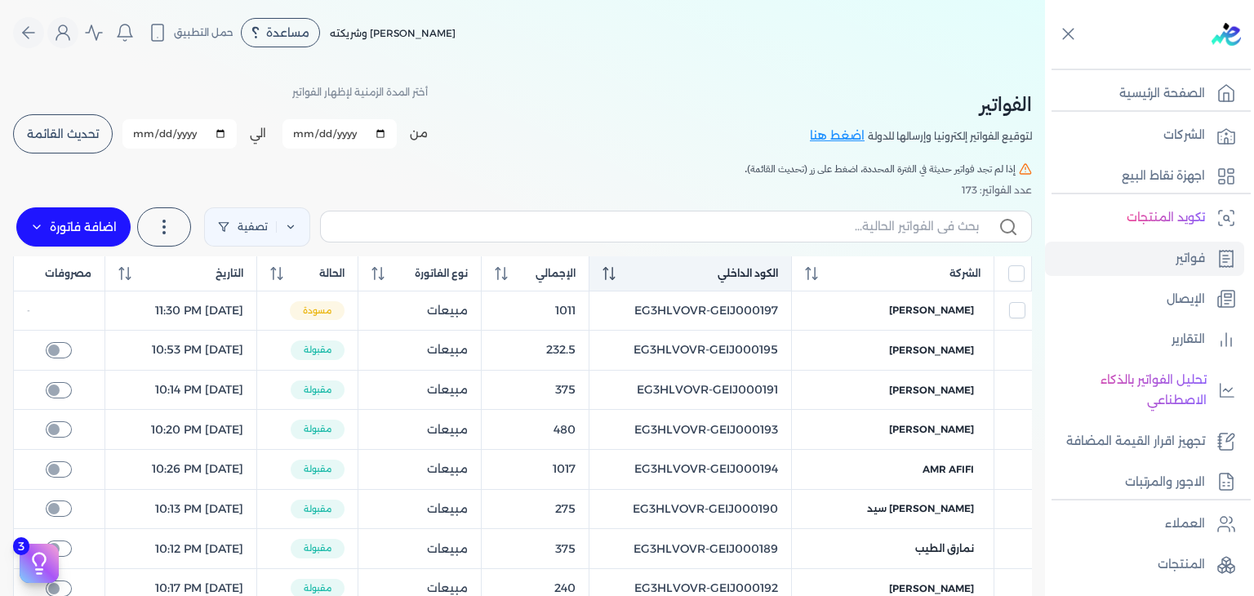
click at [647, 273] on div "الكود الداخلي" at bounding box center [691, 273] width 176 height 15
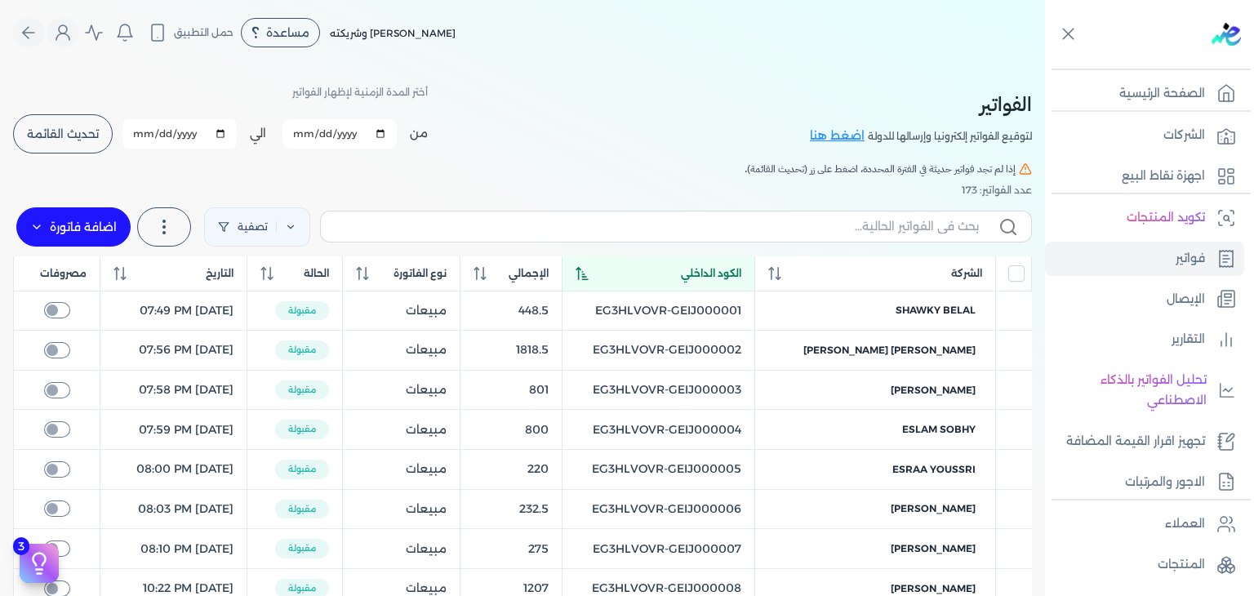
click at [589, 273] on icon at bounding box center [582, 273] width 13 height 13
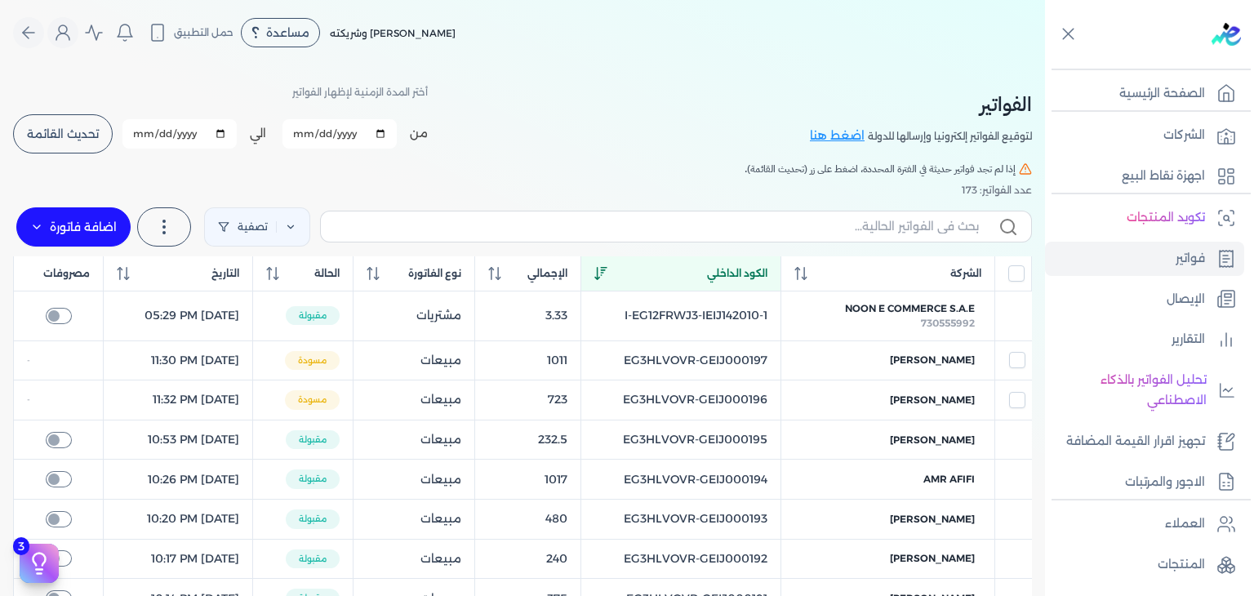
click at [305, 133] on input "2025-10-01" at bounding box center [339, 133] width 114 height 29
type input "2025-10-11"
click at [82, 149] on button "تحديث القائمة" at bounding box center [63, 133] width 100 height 39
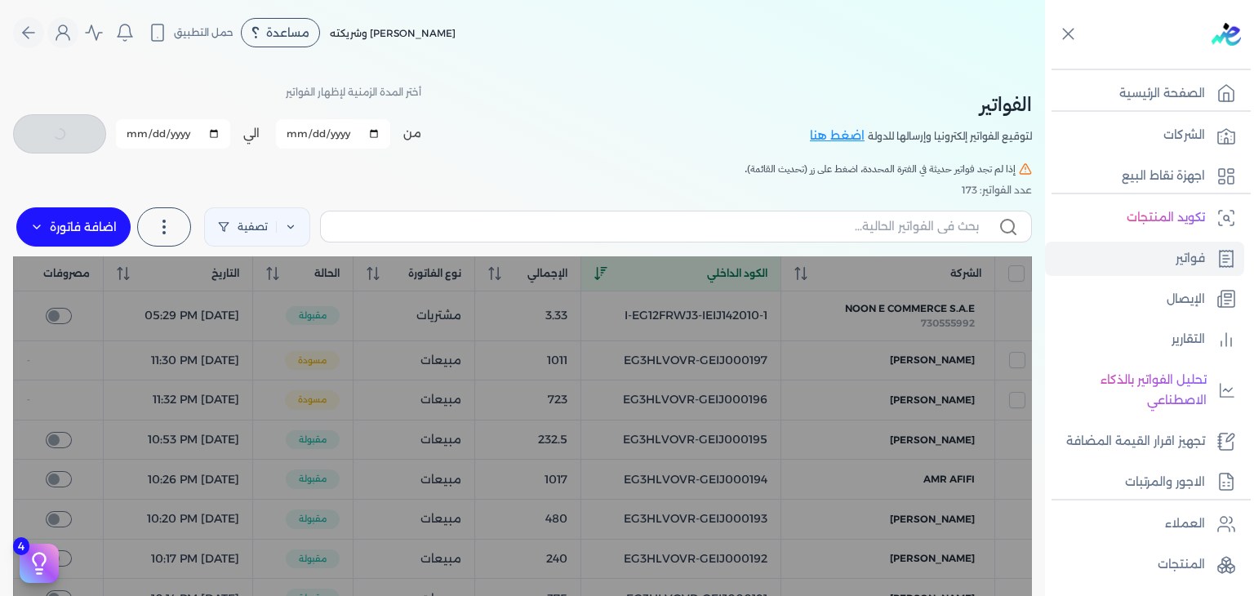
checkbox input "false"
